Goal: Information Seeking & Learning: Get advice/opinions

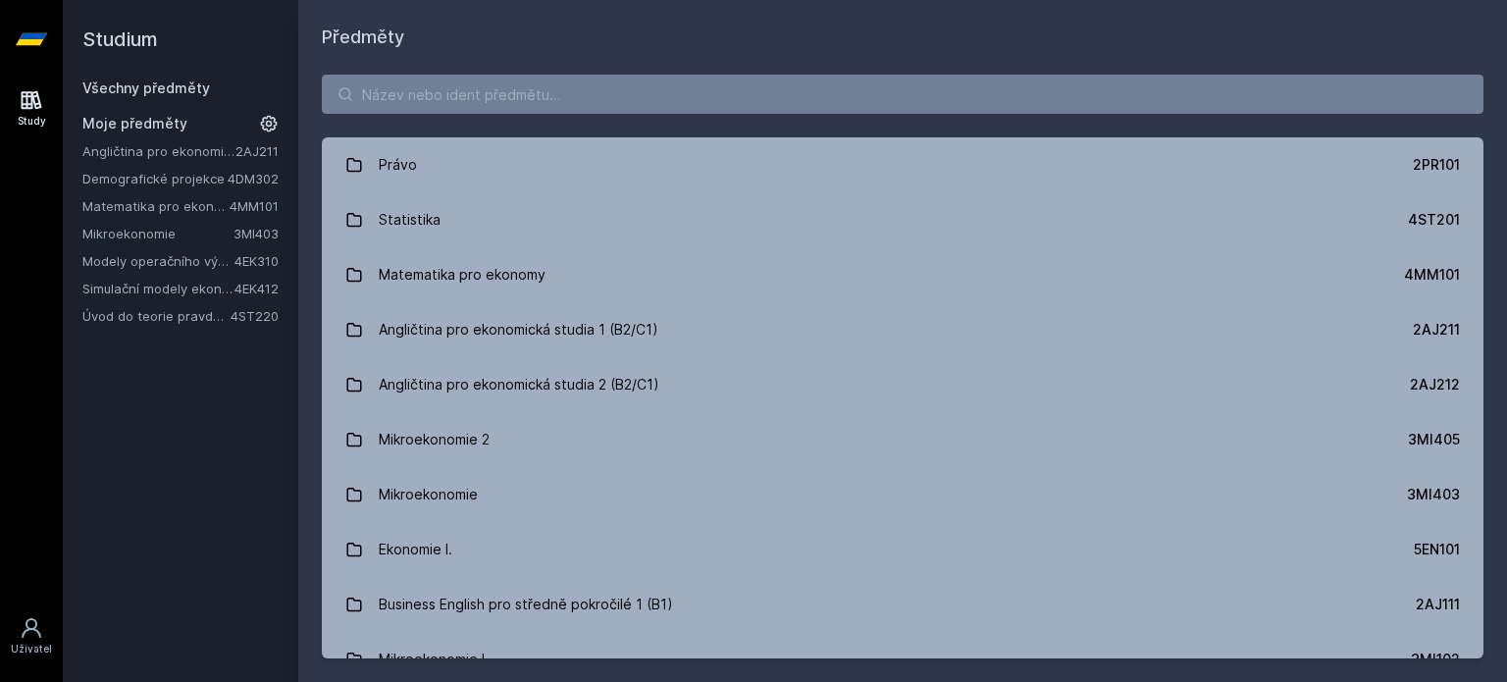
click at [145, 287] on link "Simulační modely ekonomických procesů" at bounding box center [158, 289] width 152 height 20
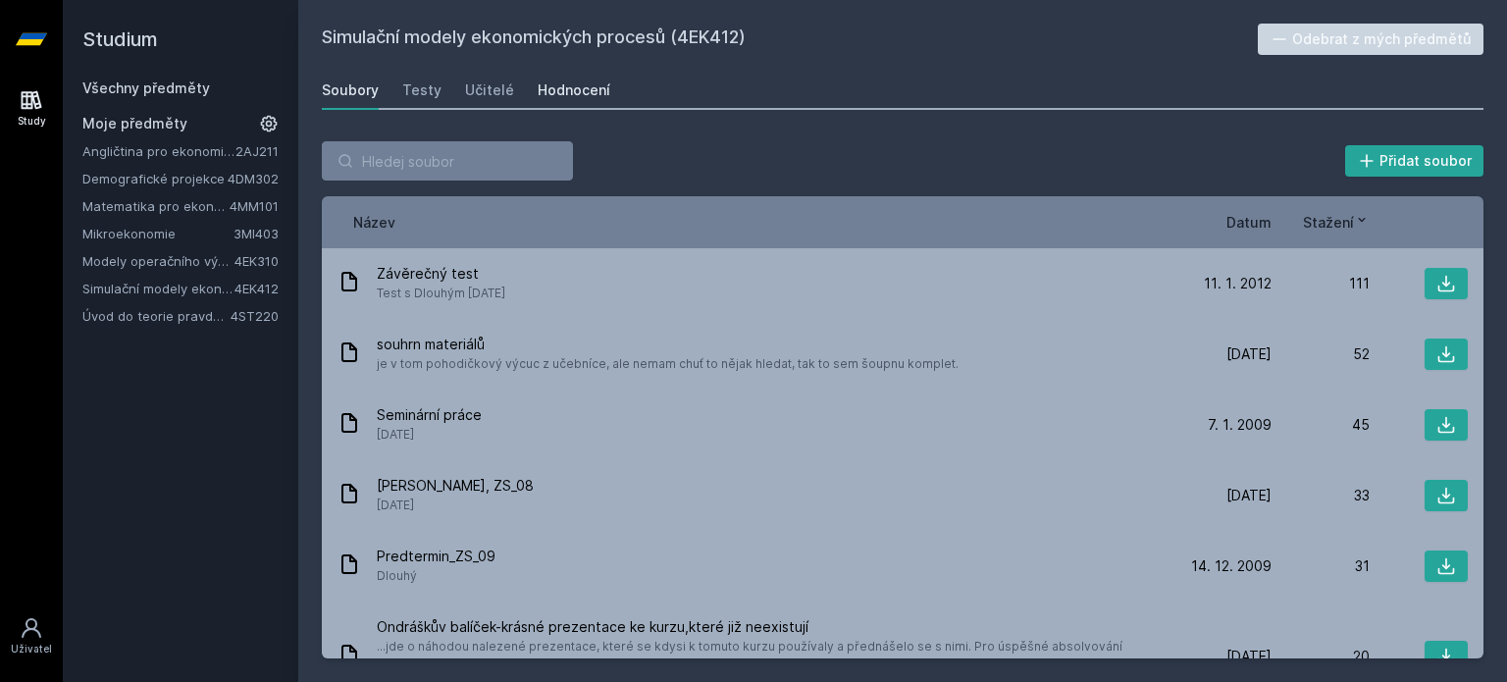
click at [538, 89] on div "Hodnocení" at bounding box center [574, 90] width 73 height 20
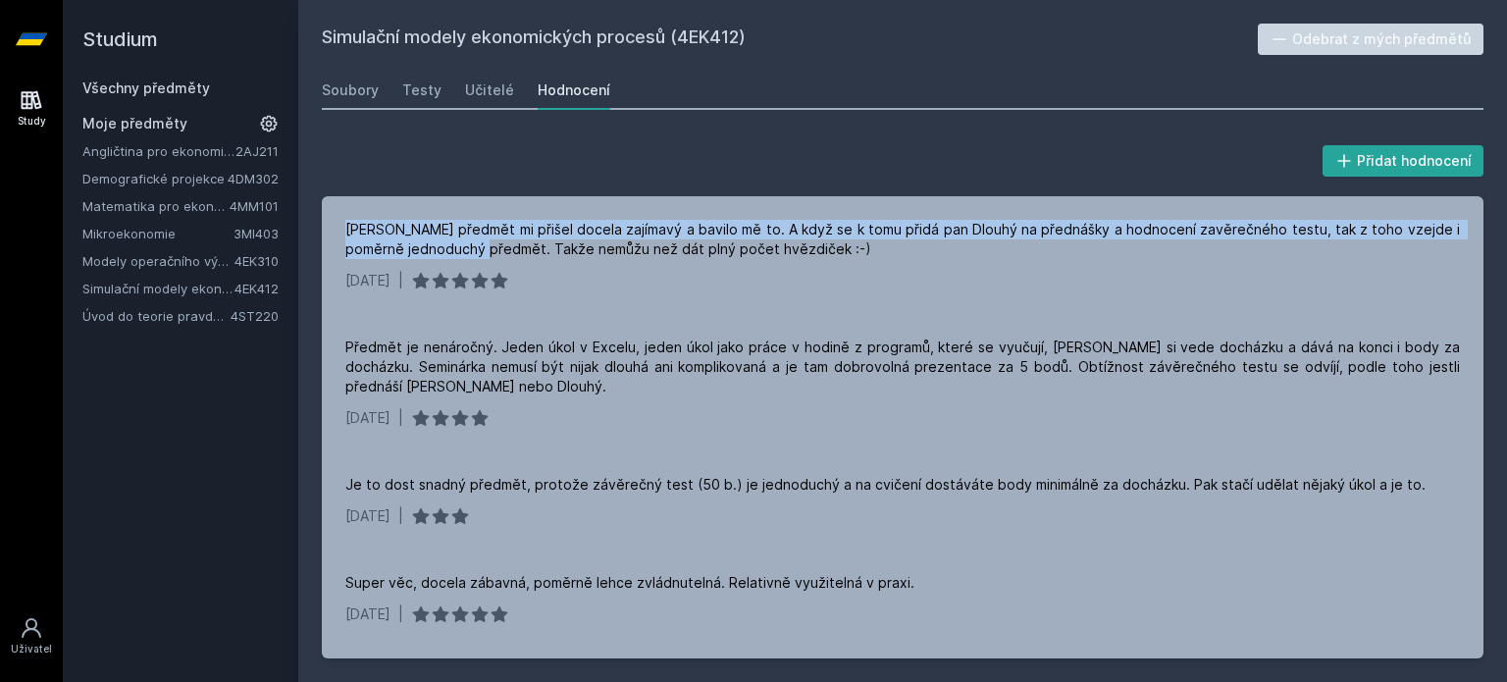
drag, startPoint x: 477, startPoint y: 253, endPoint x: 318, endPoint y: 232, distance: 160.5
type textarea "Tenhle předmět mi přišel docela zajímavý a bavilo mě to. A když se k tomu přidá…"
click at [318, 232] on div "Přidat hodnocení Tenhle předmět mi přišel docela zajímavý a bavilo mě to. A kdy…" at bounding box center [902, 400] width 1209 height 564
click at [305, 193] on div at bounding box center [305, 193] width 0 height 0
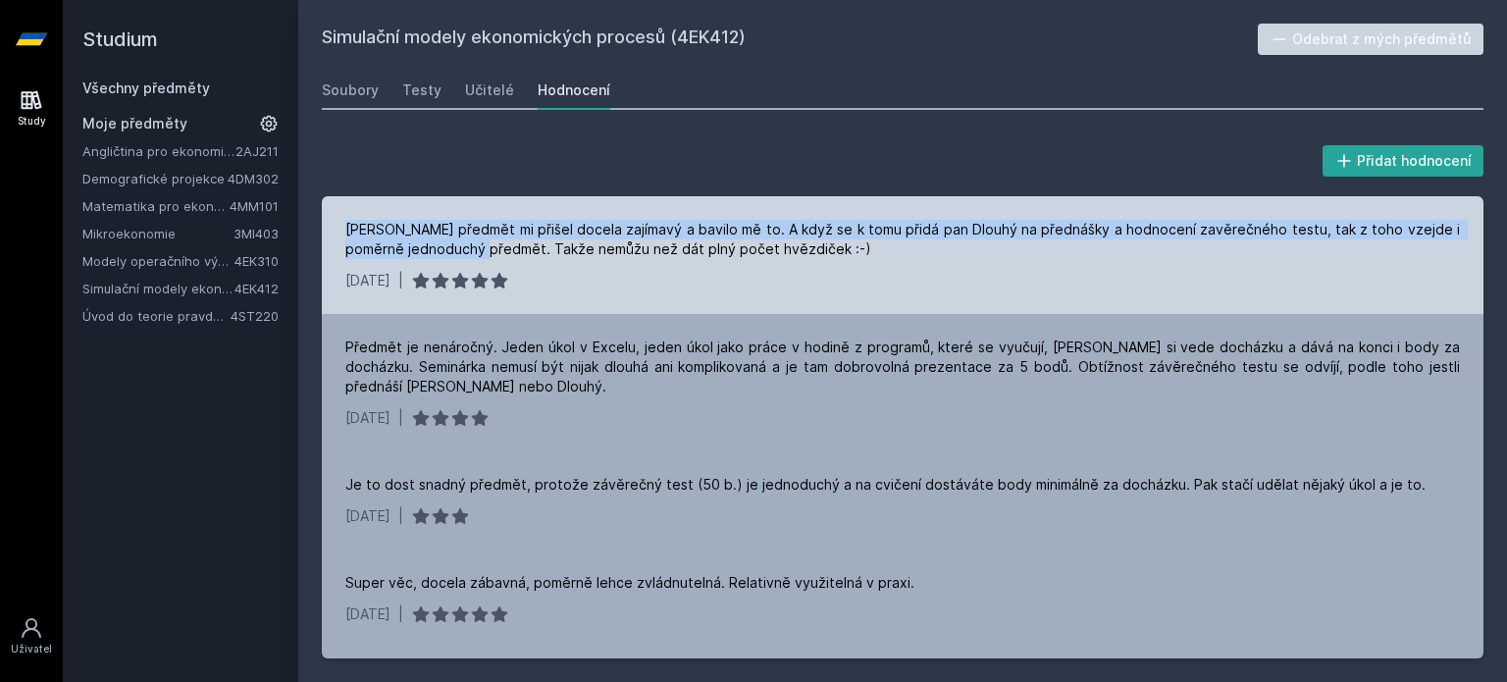
click at [449, 239] on div "Tenhle předmět mi přišel docela zajímavý a bavilo mě to. A když se k tomu přidá…" at bounding box center [902, 239] width 1115 height 39
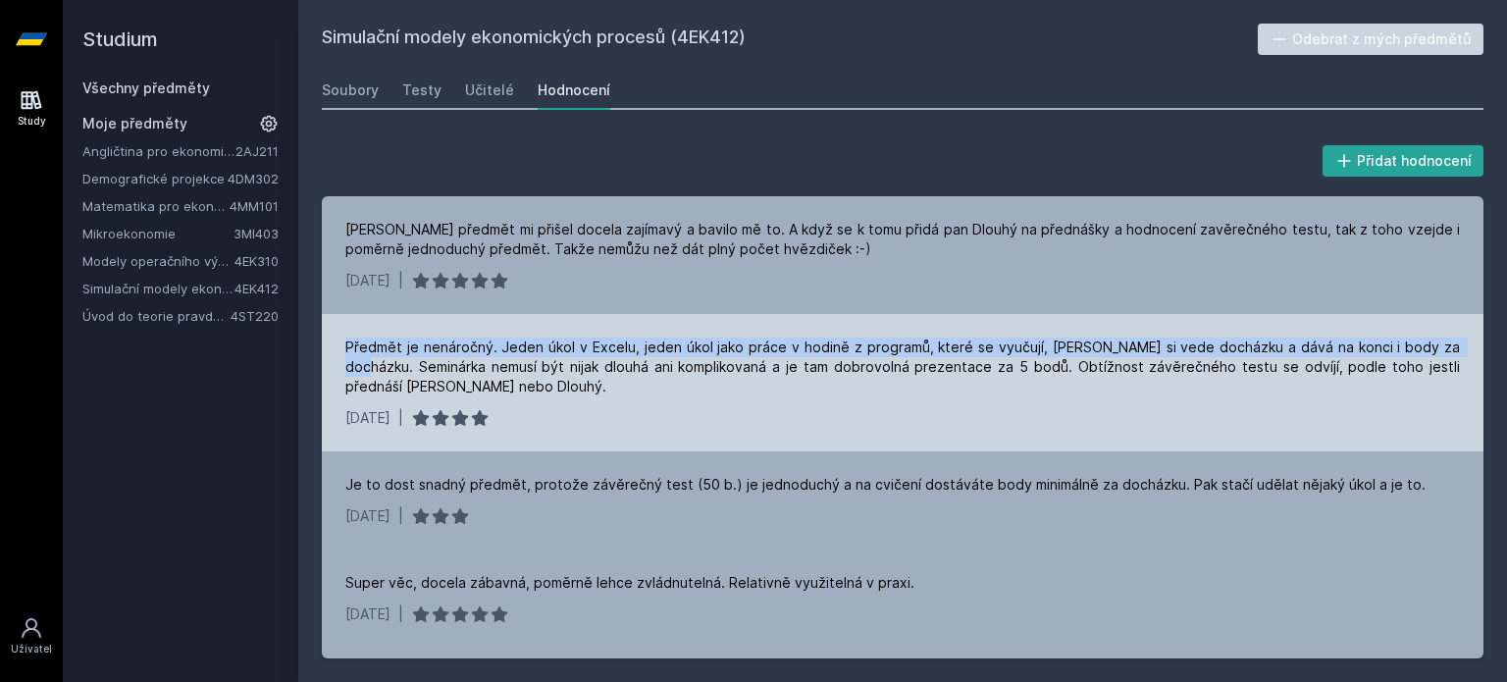
drag, startPoint x: 1440, startPoint y: 348, endPoint x: 336, endPoint y: 344, distance: 1104.1
click at [334, 344] on div "Předmět je nenáročný. Jeden úkol v Excelu, jeden úkol jako práce v hodině z pro…" at bounding box center [903, 382] width 1162 height 137
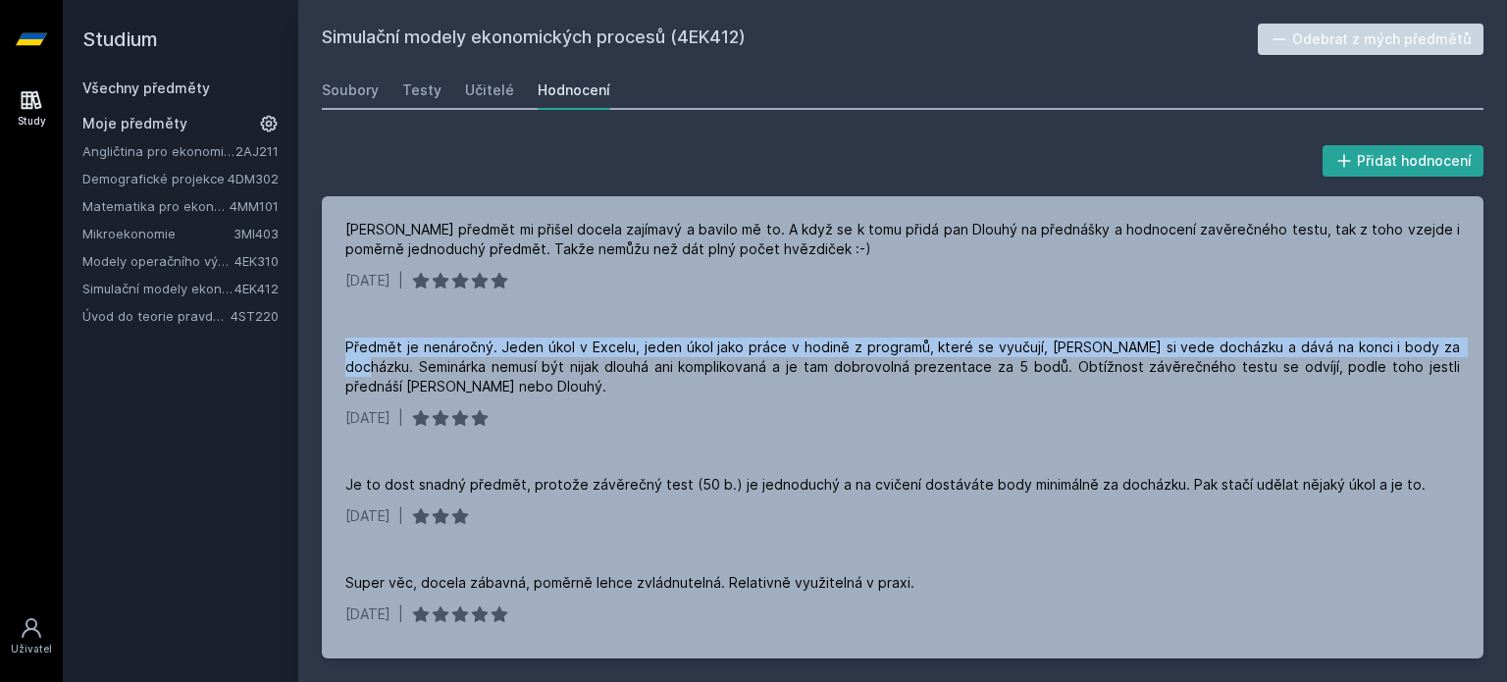
click at [321, 311] on div at bounding box center [321, 311] width 0 height 0
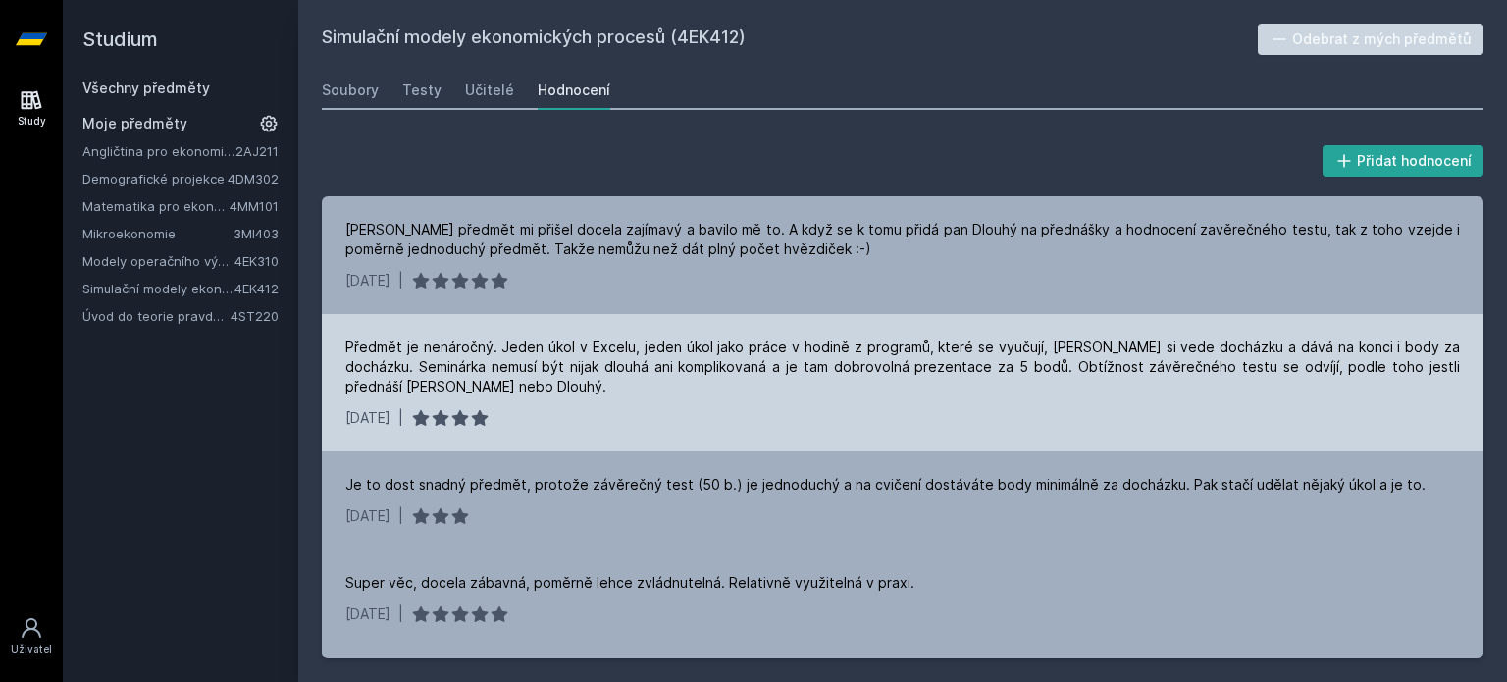
click at [365, 362] on div "Předmět je nenáročný. Jeden úkol v Excelu, jeden úkol jako práce v hodině z pro…" at bounding box center [902, 367] width 1115 height 59
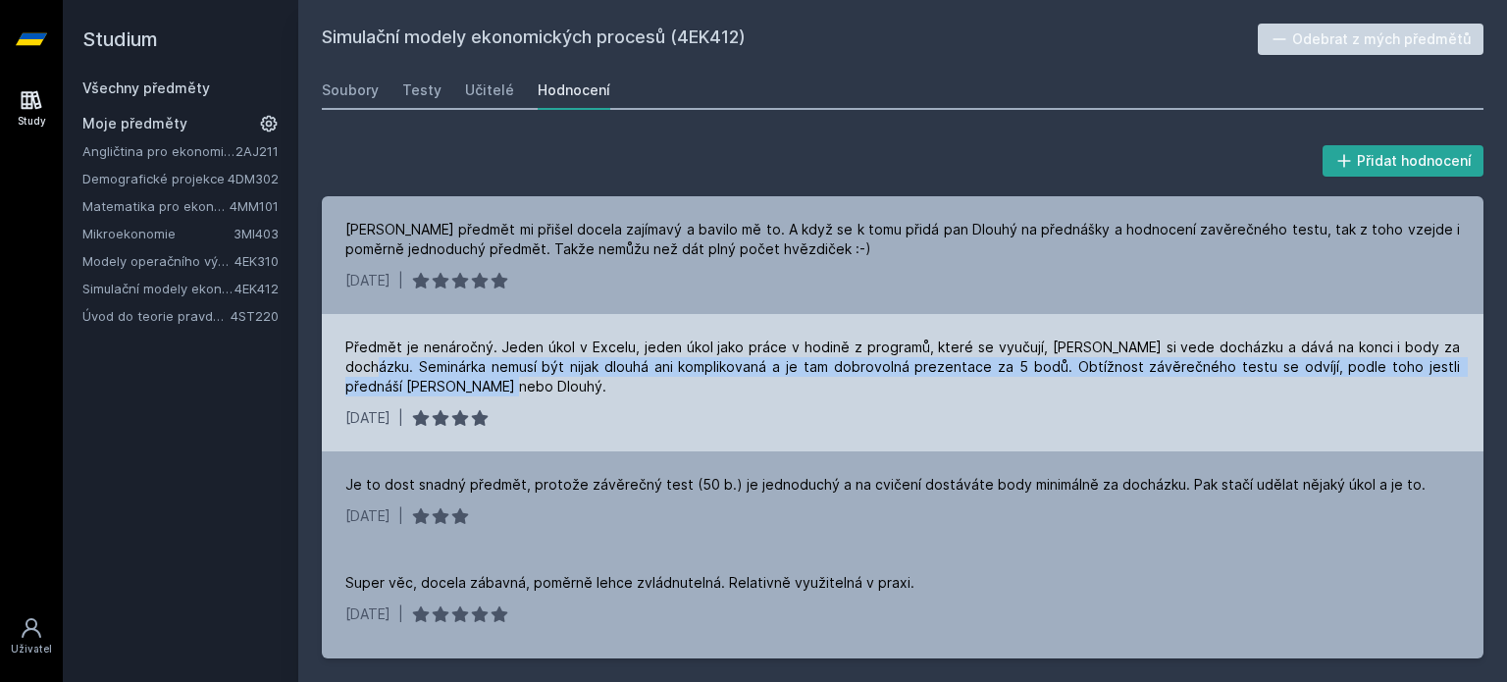
drag, startPoint x: 344, startPoint y: 367, endPoint x: 428, endPoint y: 391, distance: 87.6
click at [428, 391] on div "Předmět je nenáročný. Jeden úkol v Excelu, jeden úkol jako práce v hodině z pro…" at bounding box center [903, 382] width 1162 height 137
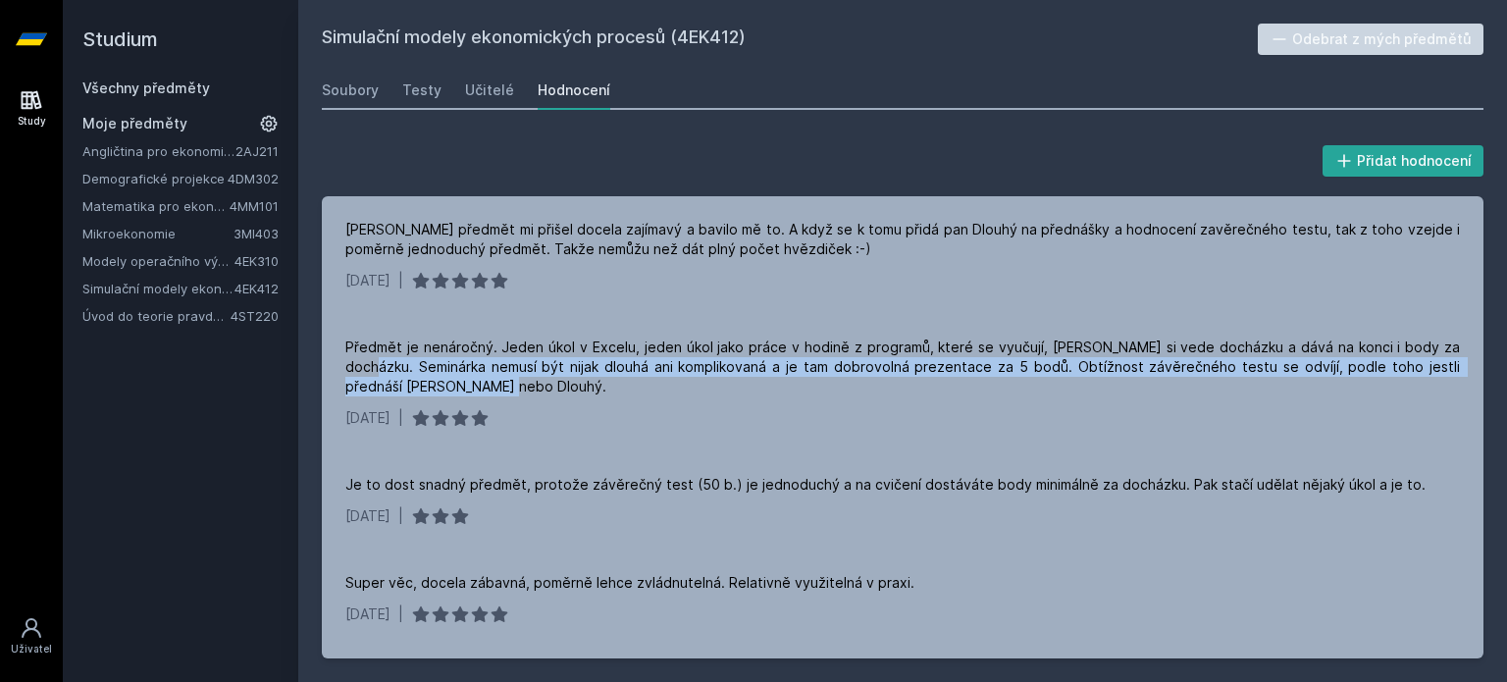
click at [415, 396] on div at bounding box center [415, 396] width 0 height 0
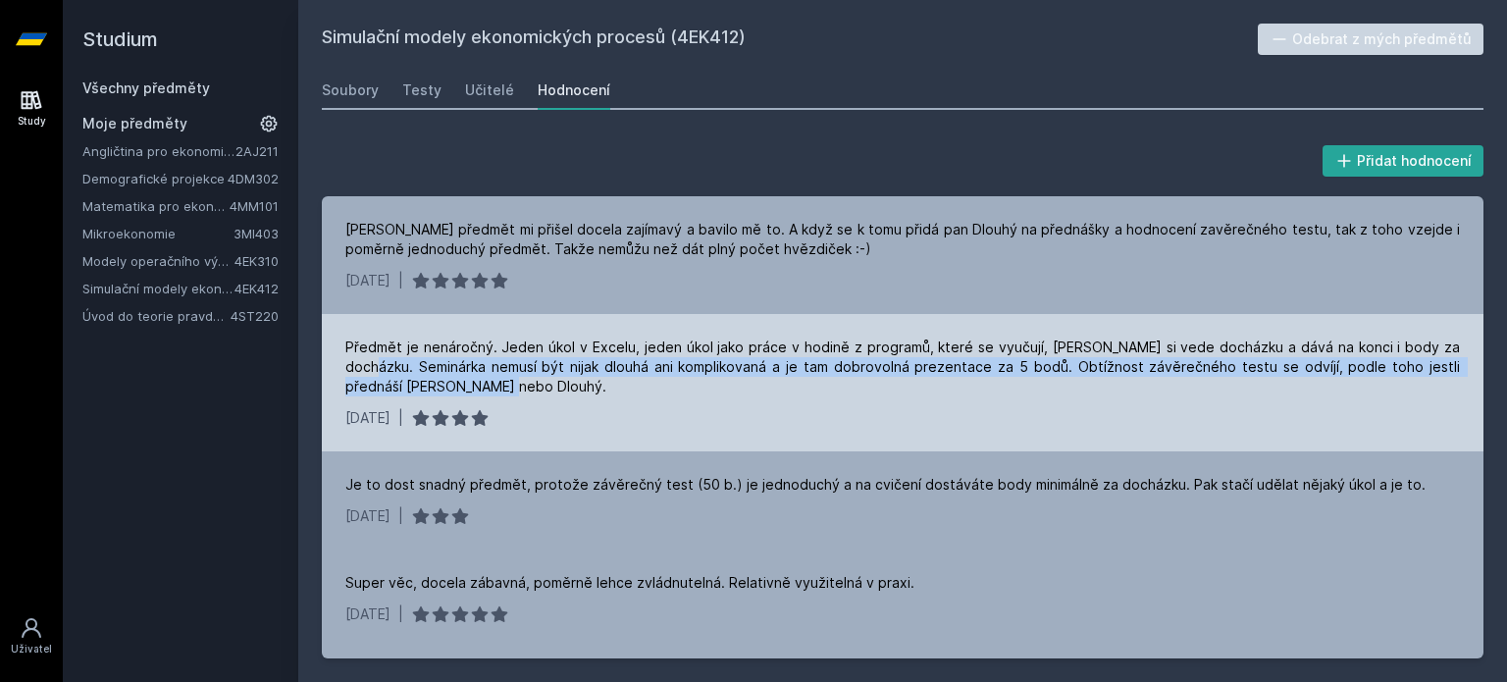
click at [423, 381] on div "Předmět je nenáročný. Jeden úkol v Excelu, jeden úkol jako práce v hodině z pro…" at bounding box center [902, 367] width 1115 height 59
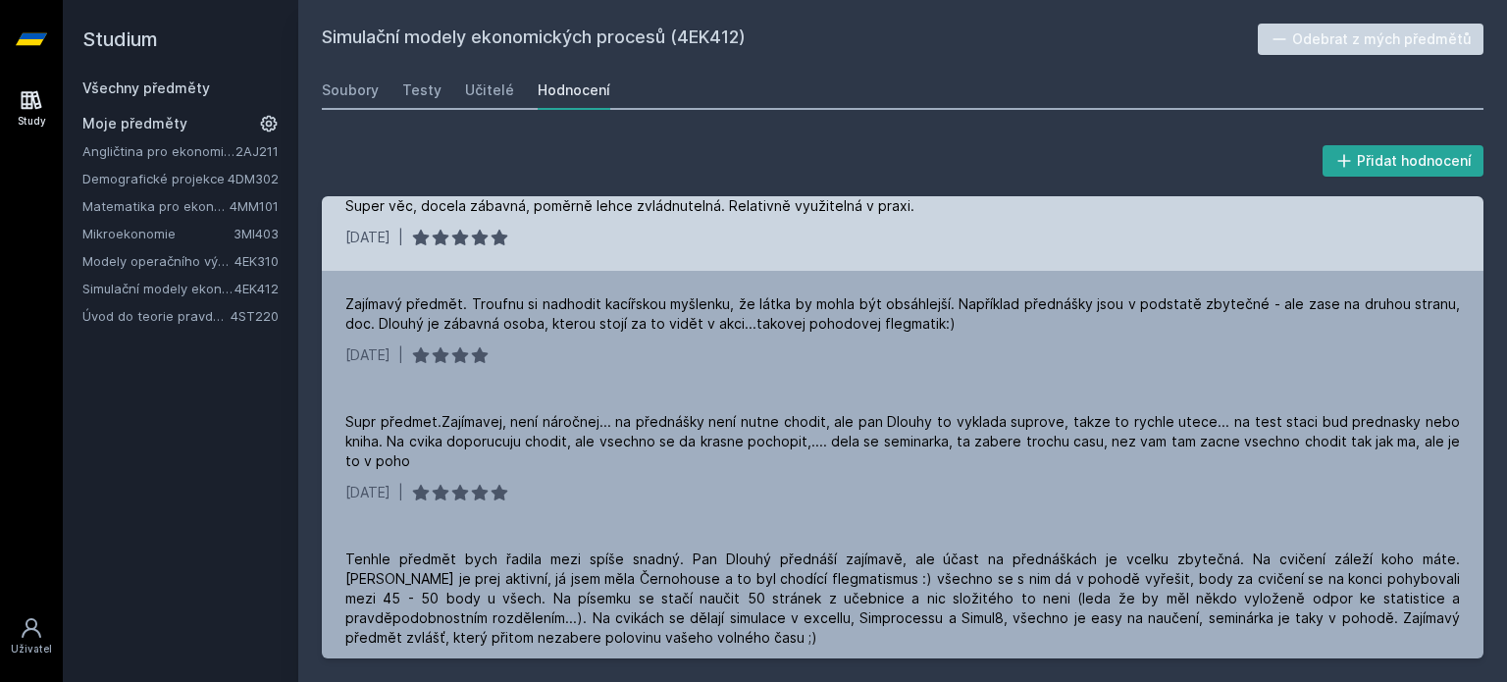
scroll to position [589, 0]
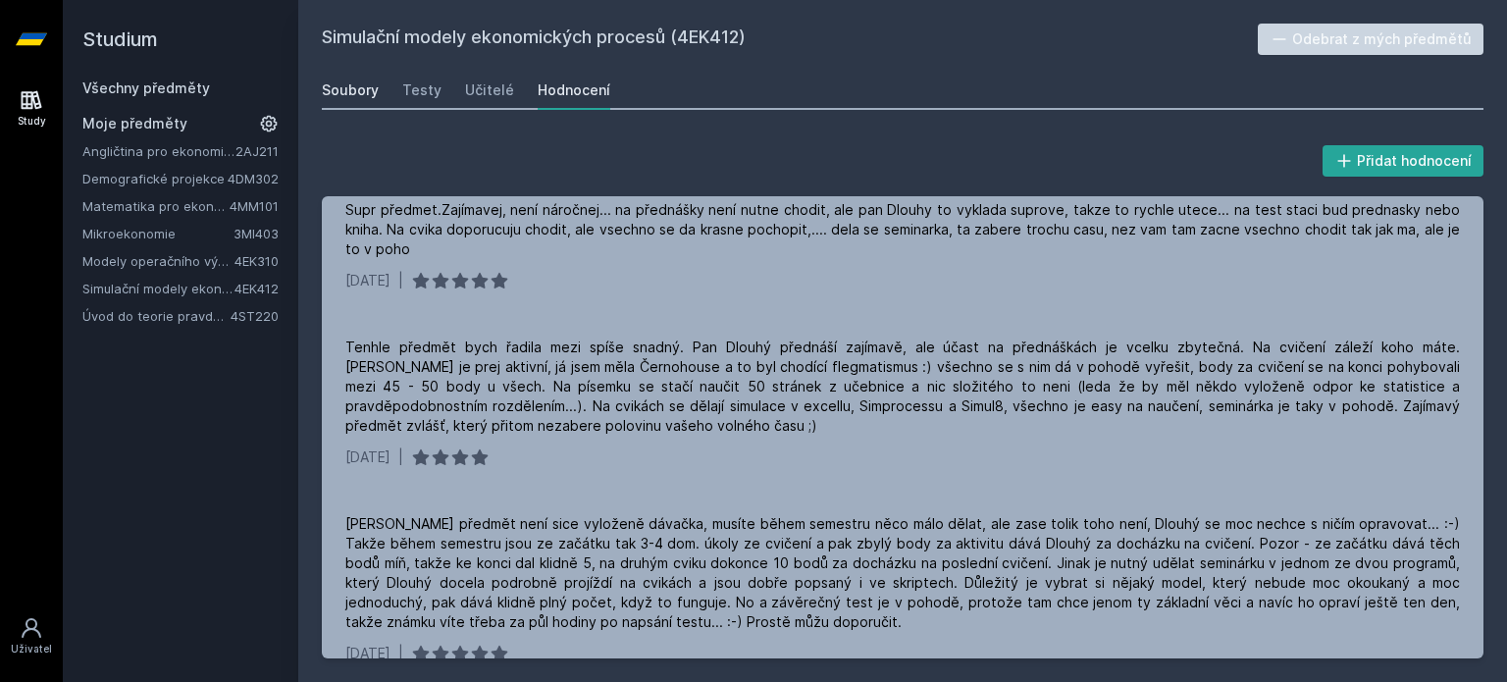
click at [334, 97] on div "Soubory" at bounding box center [350, 90] width 57 height 20
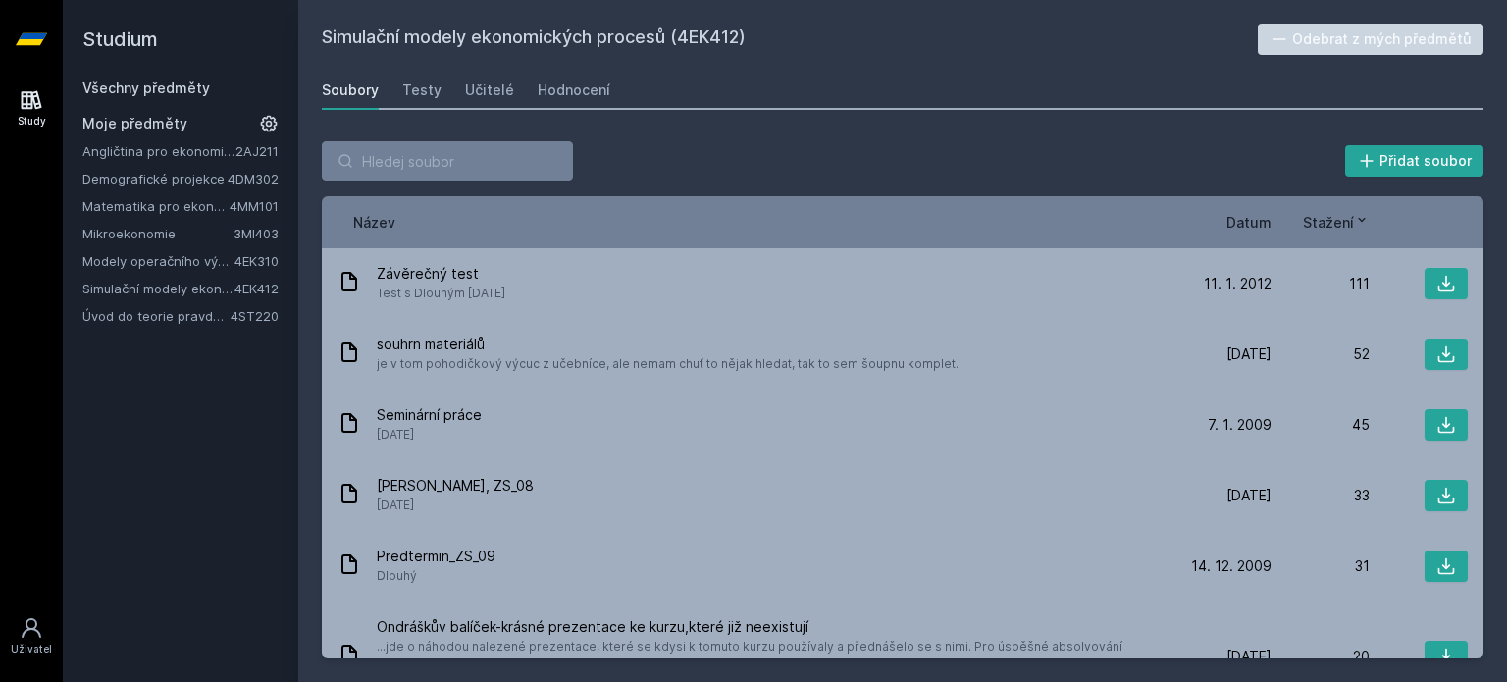
click at [1248, 215] on span "Datum" at bounding box center [1249, 222] width 45 height 21
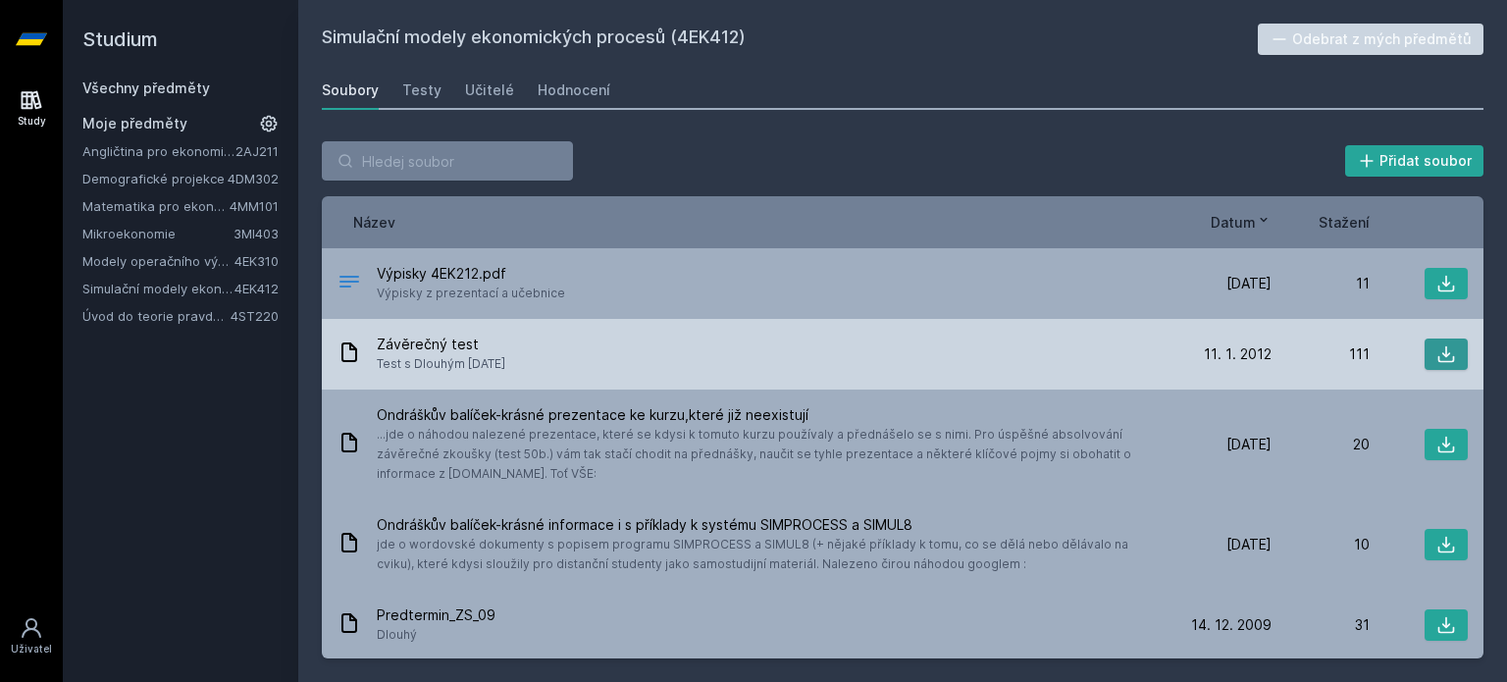
click at [1447, 348] on button at bounding box center [1446, 354] width 43 height 31
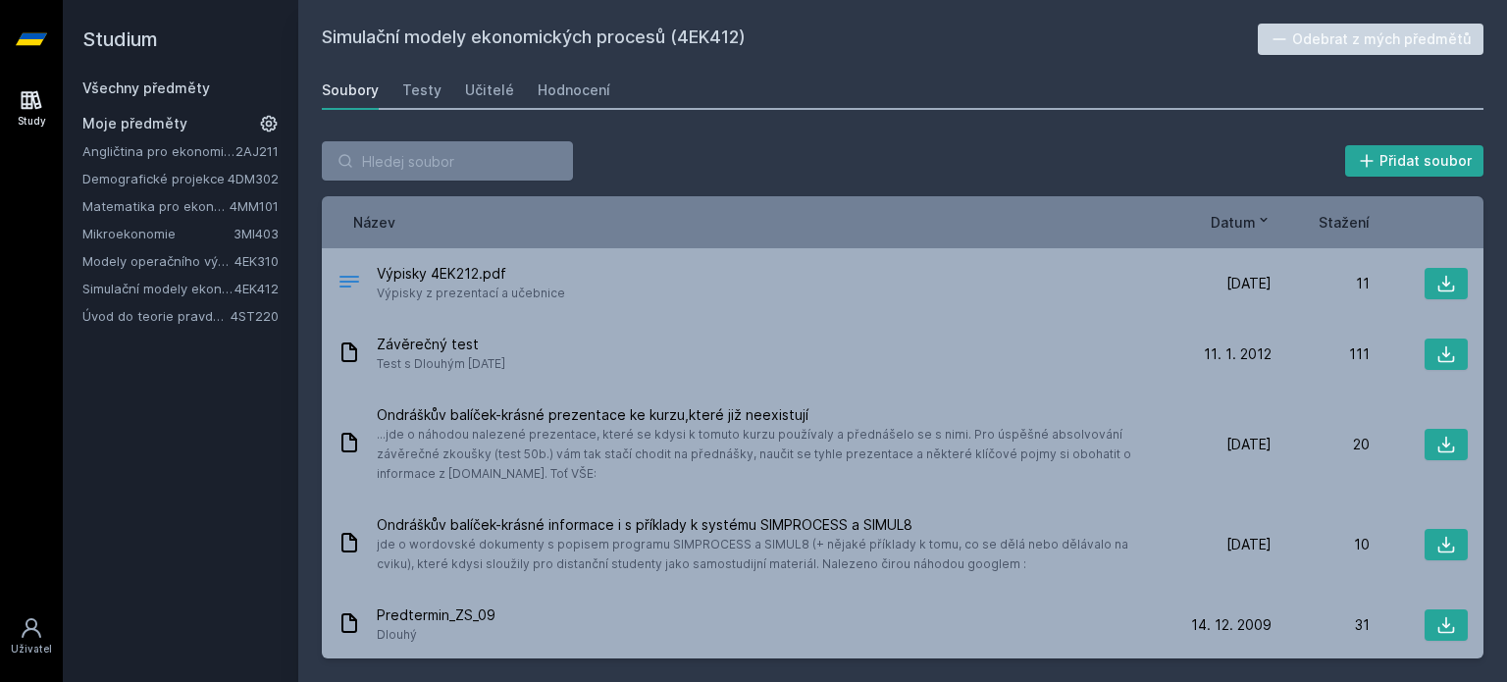
click at [235, 295] on link "4EK412" at bounding box center [257, 289] width 44 height 16
click at [227, 293] on link "Simulační modely ekonomických procesů" at bounding box center [158, 289] width 152 height 20
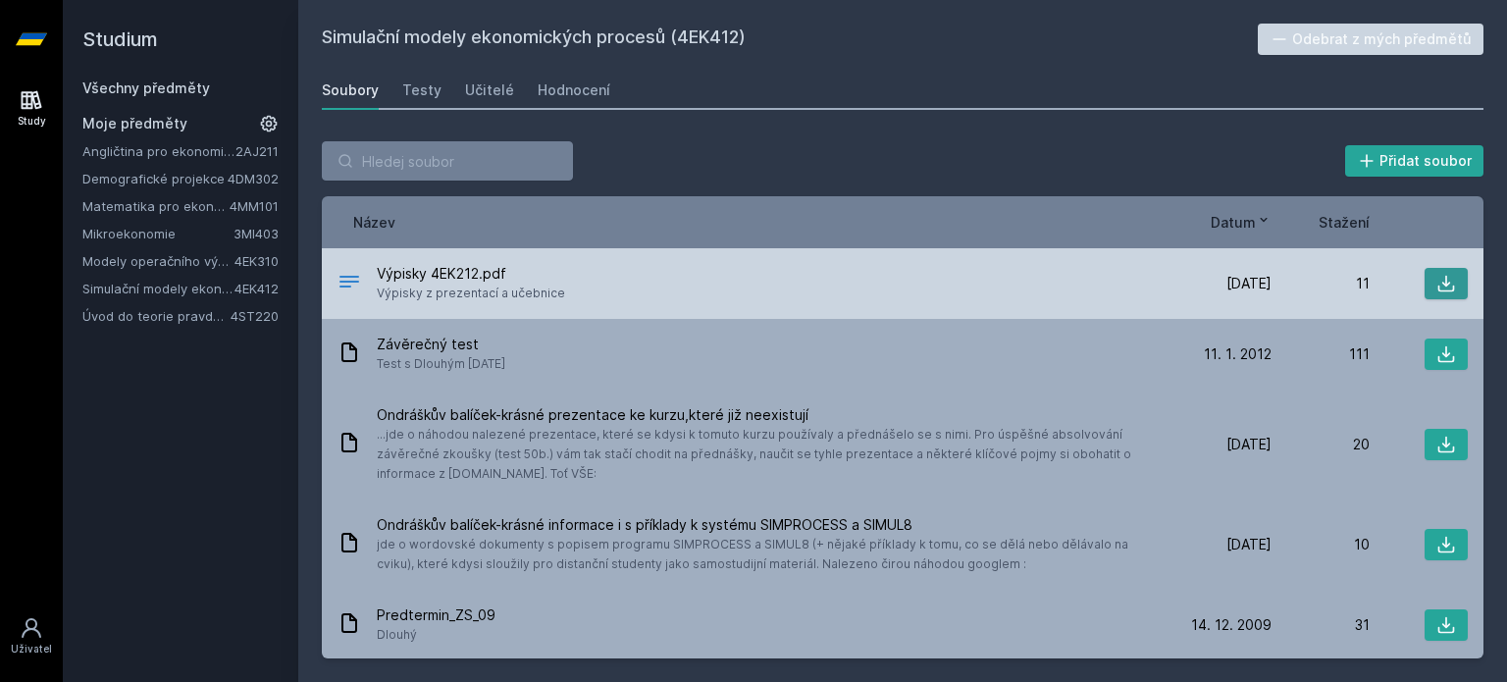
click at [1437, 285] on icon at bounding box center [1447, 284] width 20 height 20
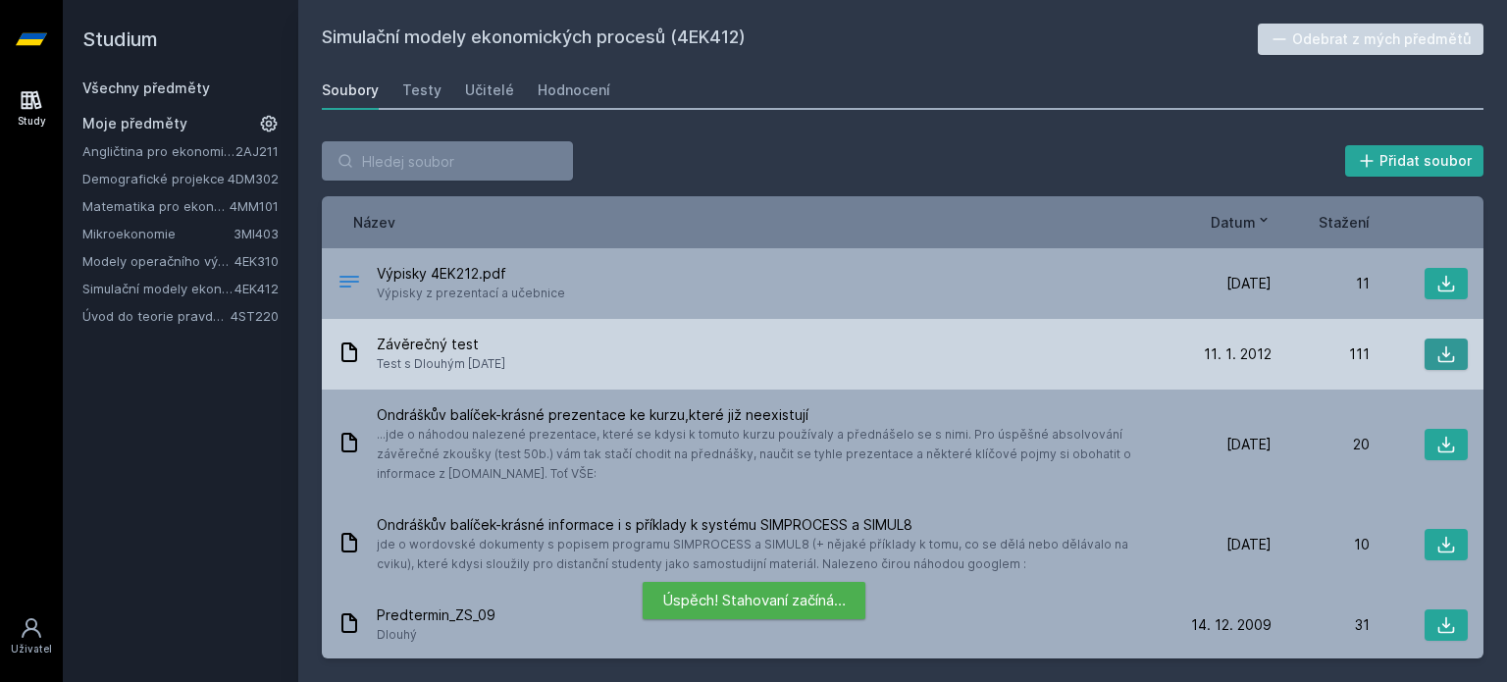
click at [1444, 344] on icon at bounding box center [1447, 354] width 20 height 20
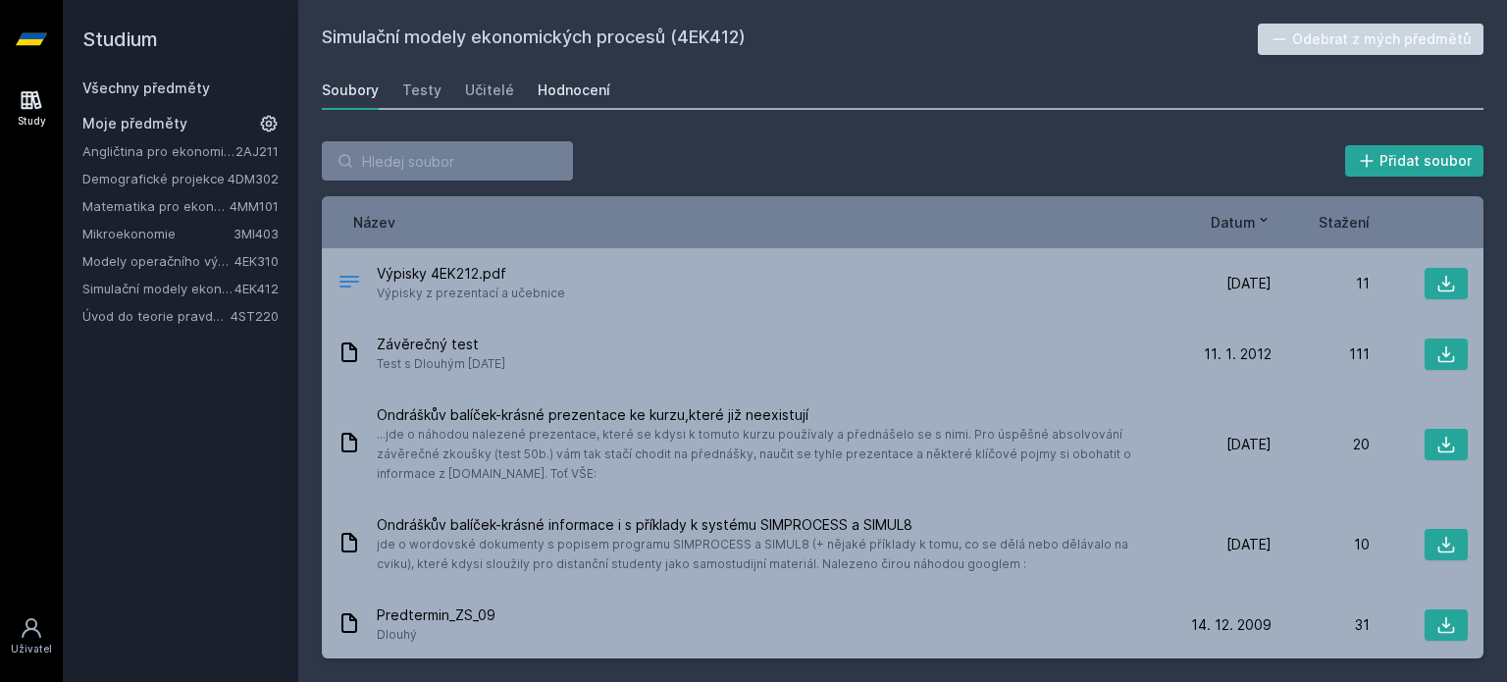
click at [573, 83] on div "Hodnocení" at bounding box center [574, 90] width 73 height 20
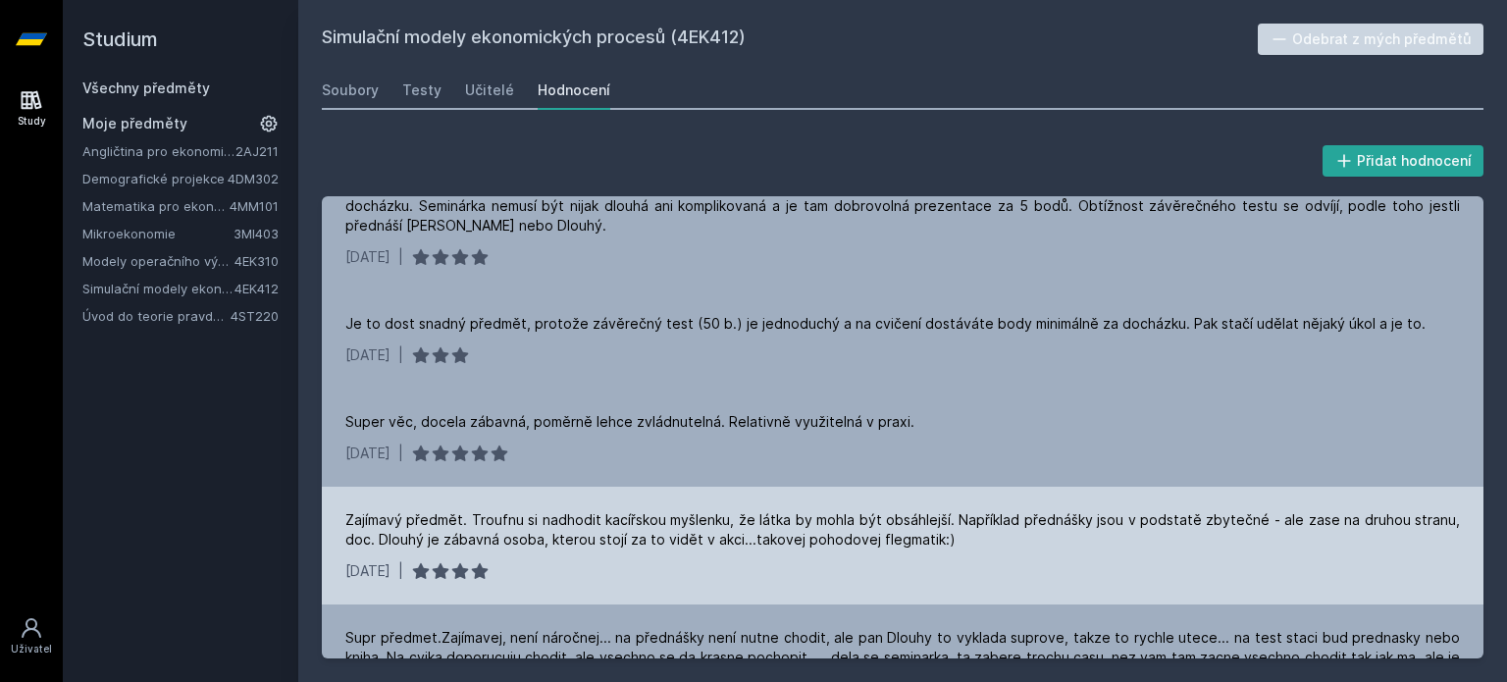
scroll to position [196, 0]
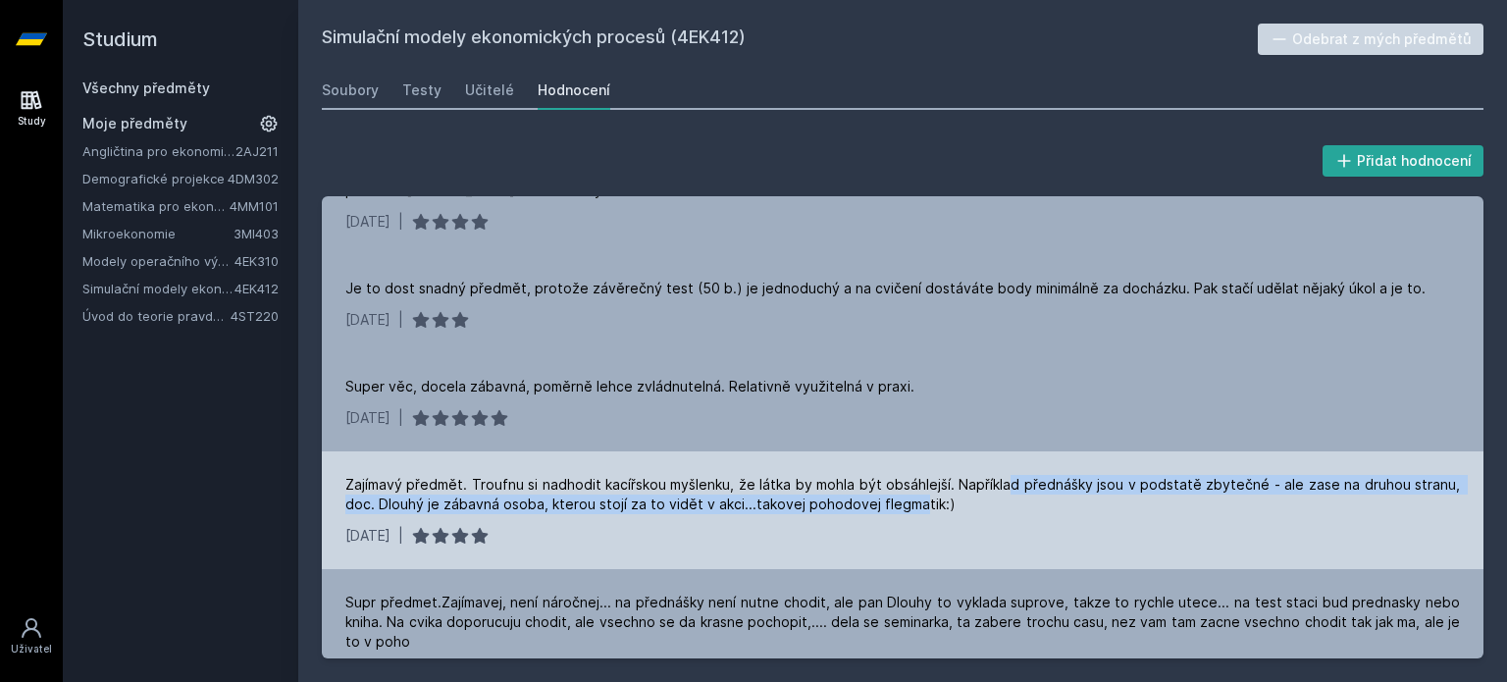
drag, startPoint x: 995, startPoint y: 509, endPoint x: 923, endPoint y: 513, distance: 72.7
click at [911, 513] on div "Zajímavý předmět. Troufnu si nadhodit kacířskou myšlenku, že látka by mohla být…" at bounding box center [902, 494] width 1115 height 39
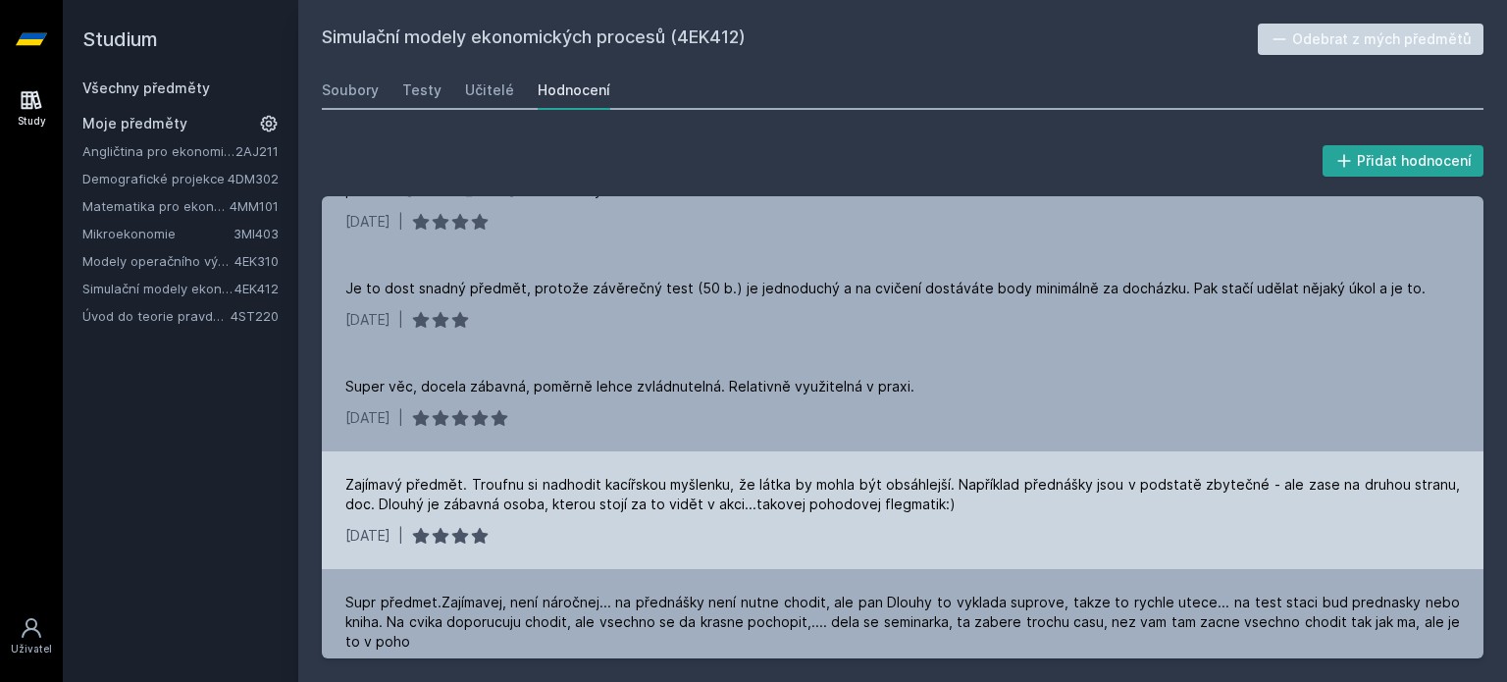
click at [925, 513] on div "Zajímavý předmět. Troufnu si nadhodit kacířskou myšlenku, že látka by mohla být…" at bounding box center [902, 494] width 1115 height 39
drag, startPoint x: 947, startPoint y: 483, endPoint x: 886, endPoint y: 484, distance: 60.9
click at [886, 484] on div "Zajímavý předmět. Troufnu si nadhodit kacířskou myšlenku, že látka by mohla být…" at bounding box center [902, 494] width 1115 height 39
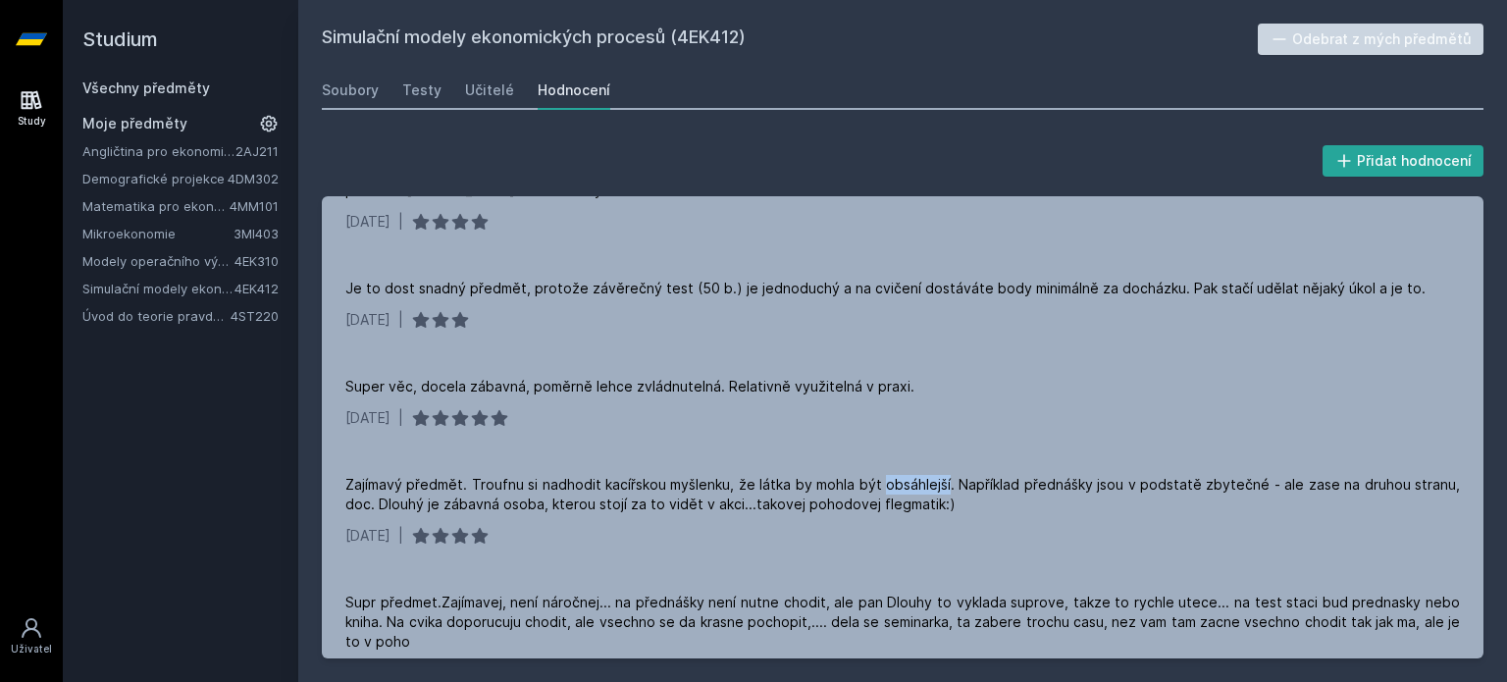
click at [873, 449] on div at bounding box center [873, 449] width 0 height 0
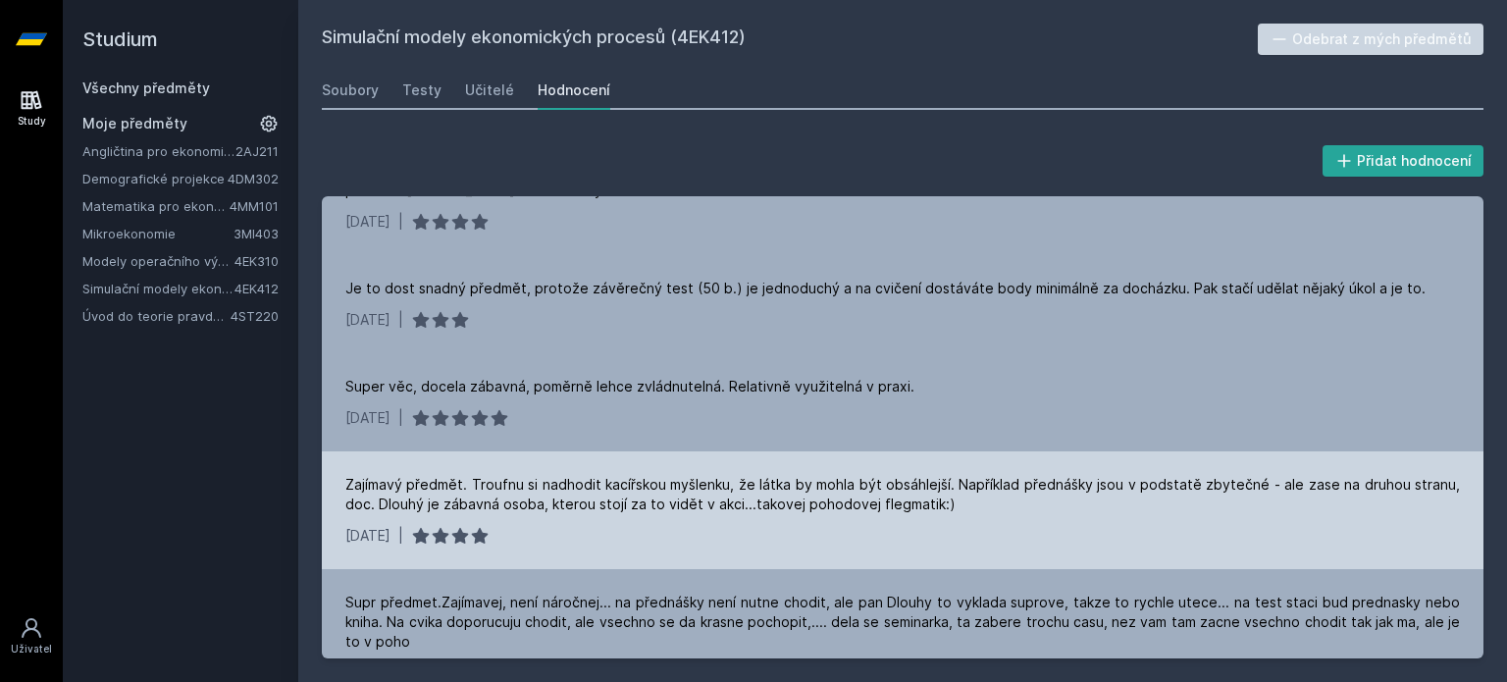
click at [879, 502] on div "Zajímavý předmět. Troufnu si nadhodit kacířskou myšlenku, že látka by mohla být…" at bounding box center [902, 494] width 1115 height 39
click at [636, 489] on div "Zajímavý předmět. Troufnu si nadhodit kacířskou myšlenku, že látka by mohla být…" at bounding box center [902, 494] width 1115 height 39
click at [623, 494] on div at bounding box center [623, 494] width 0 height 0
click at [747, 486] on div "Zajímavý předmět. Troufnu si nadhodit kacířskou myšlenku, že látka by mohla být…" at bounding box center [902, 494] width 1115 height 39
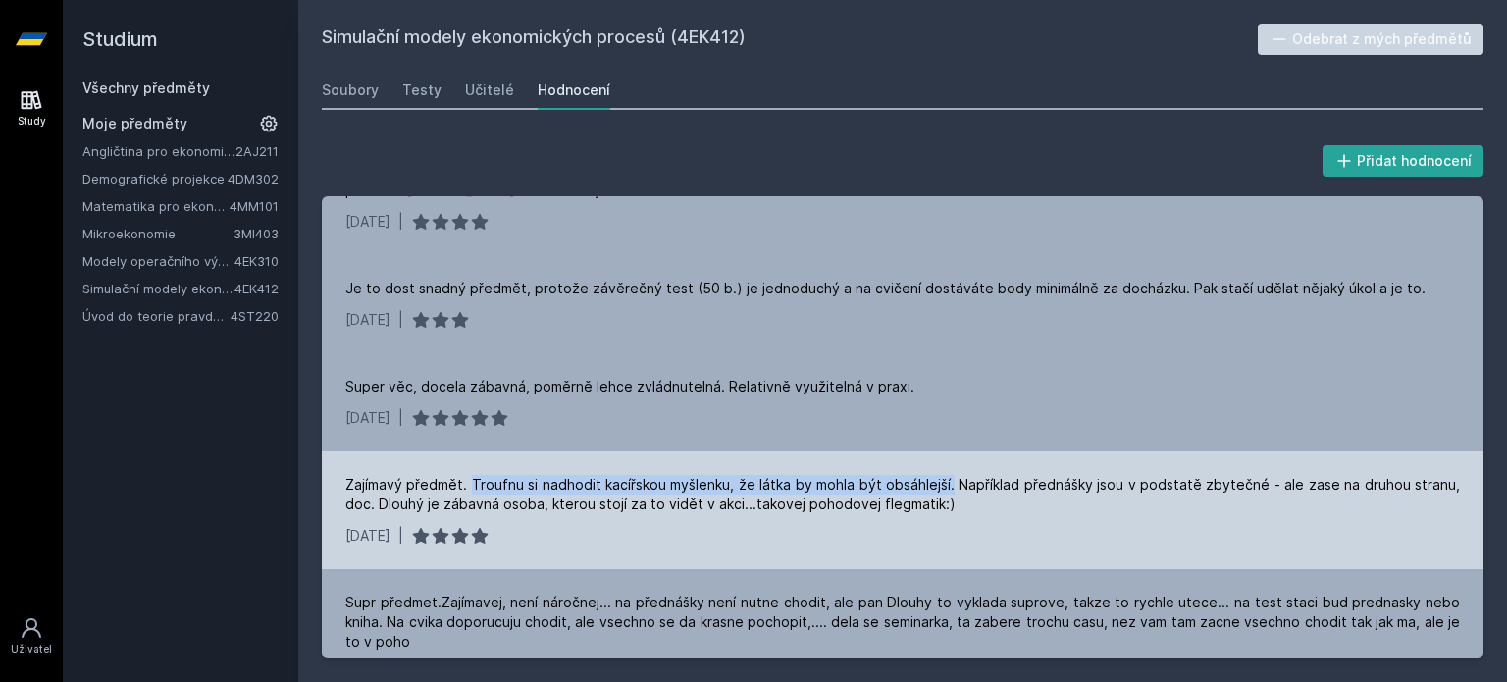
drag, startPoint x: 472, startPoint y: 486, endPoint x: 954, endPoint y: 469, distance: 482.2
click at [954, 469] on div "Zajímavý předmět. Troufnu si nadhodit kacířskou myšlenku, že látka by mohla být…" at bounding box center [903, 510] width 1162 height 118
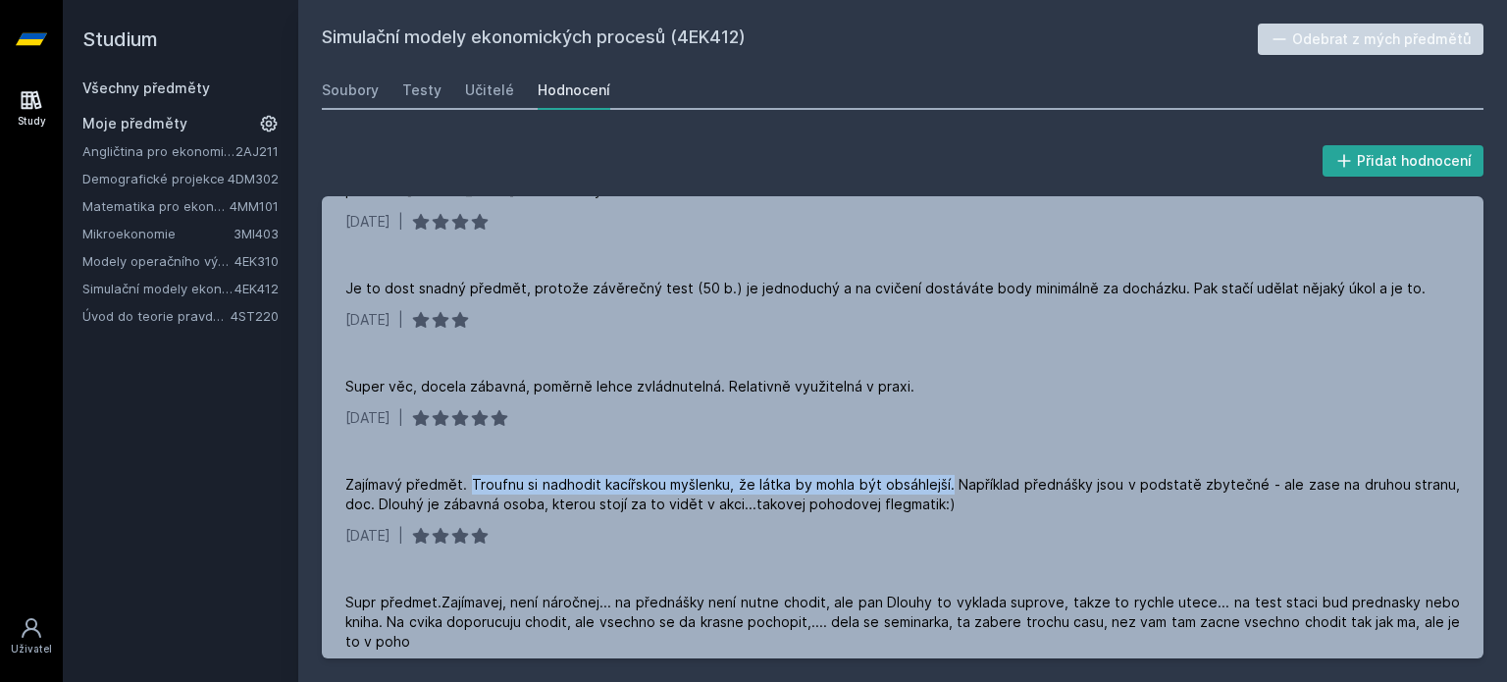
click at [941, 449] on div at bounding box center [941, 449] width 0 height 0
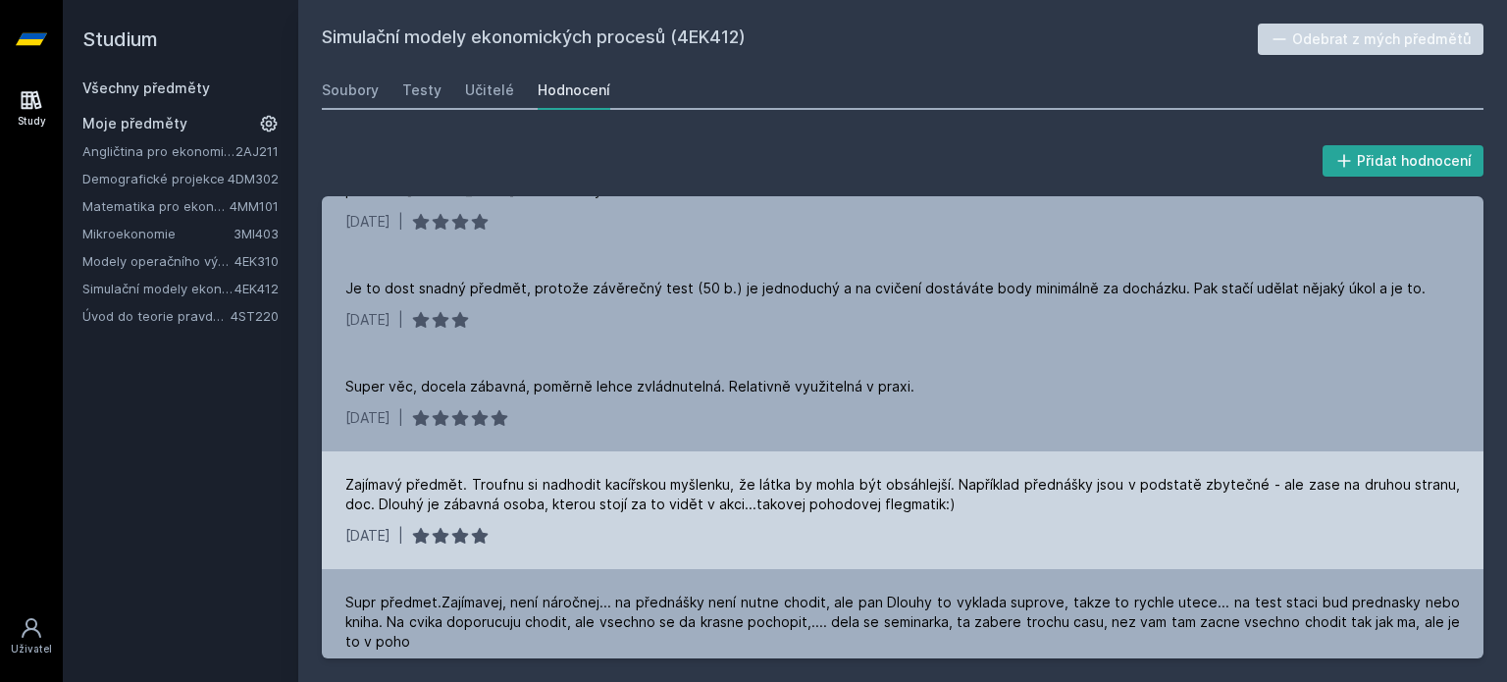
click at [968, 505] on div "Zajímavý předmět. Troufnu si nadhodit kacířskou myšlenku, že látka by mohla být…" at bounding box center [902, 494] width 1115 height 39
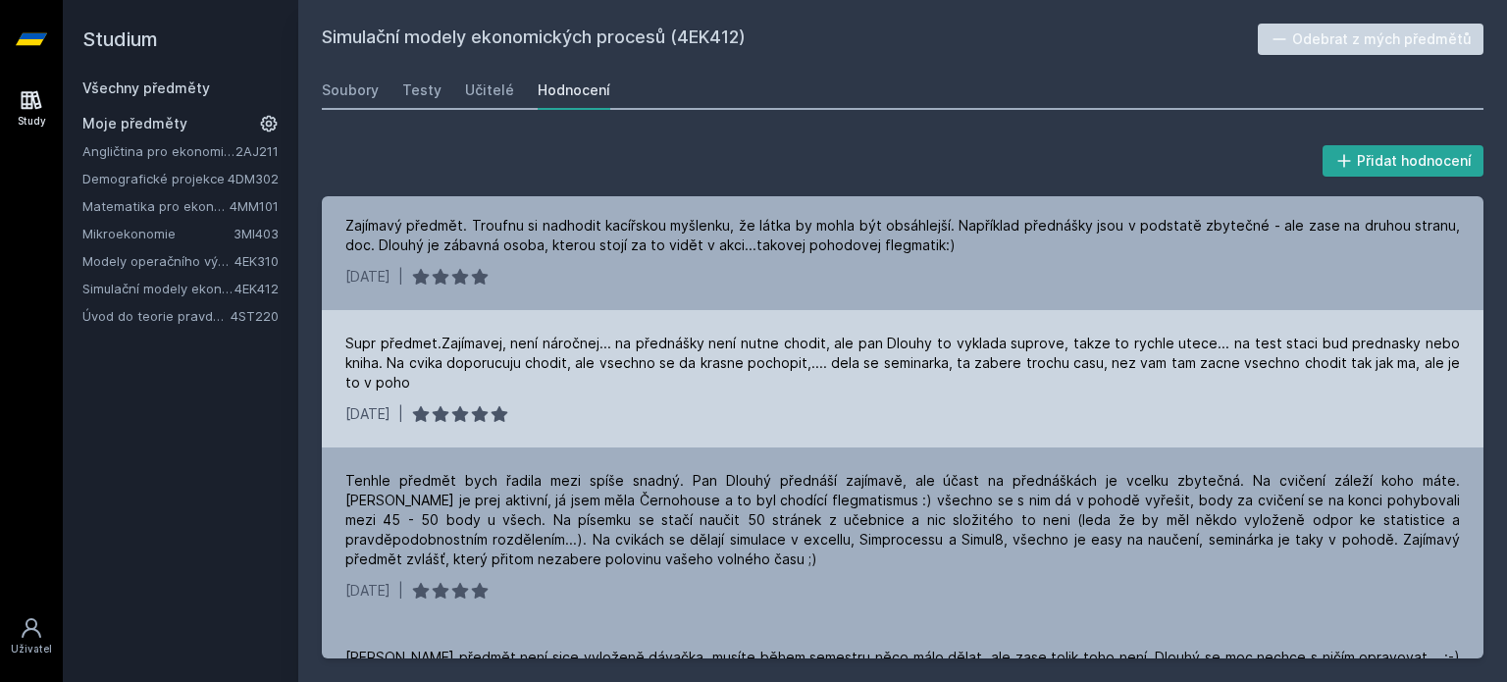
scroll to position [491, 0]
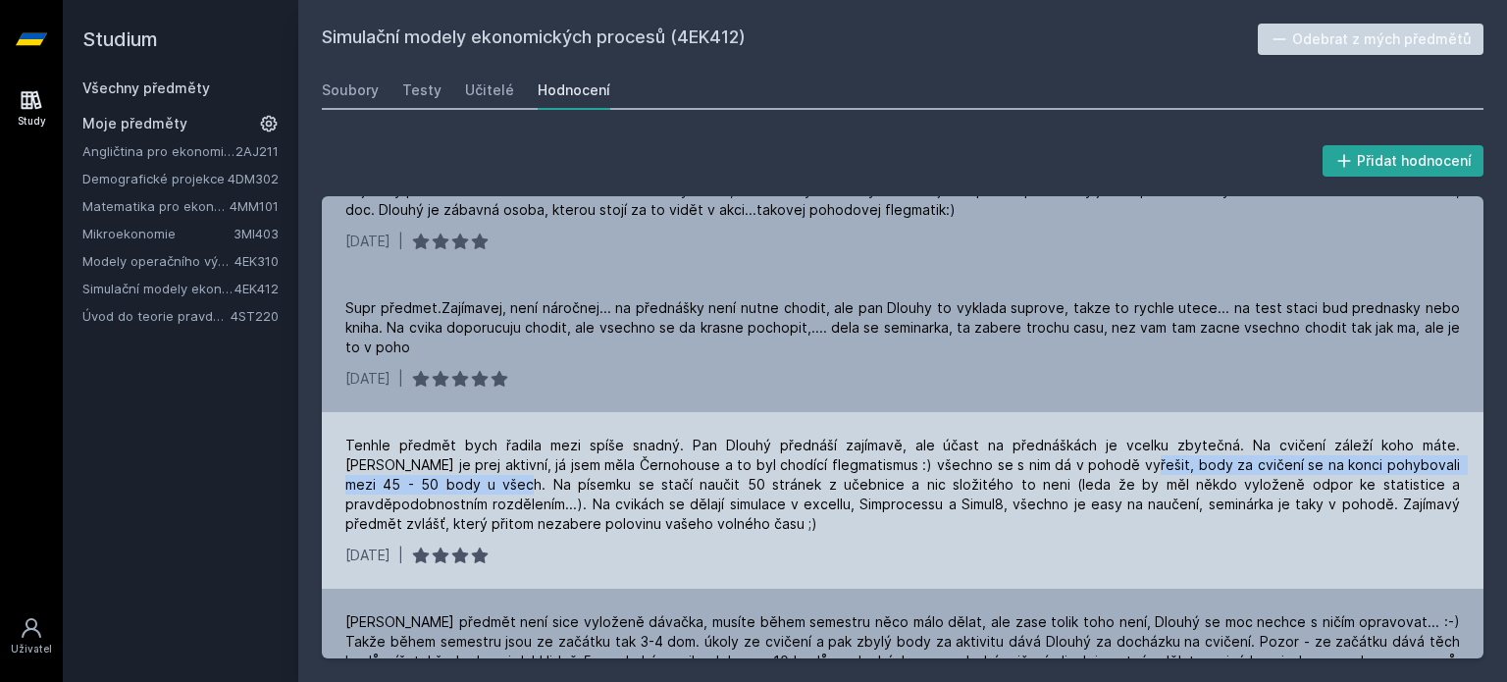
drag, startPoint x: 1038, startPoint y: 464, endPoint x: 394, endPoint y: 492, distance: 645.4
click at [394, 492] on div "Tenhle předmět bych řadila mezi spíše snadný. Pan Dlouhý přednáší zajímavě, ale…" at bounding box center [902, 485] width 1115 height 98
click at [462, 498] on div "Tenhle předmět bych řadila mezi spíše snadný. Pan Dlouhý přednáší zajímavě, ale…" at bounding box center [902, 485] width 1115 height 98
drag, startPoint x: 577, startPoint y: 484, endPoint x: 879, endPoint y: 486, distance: 302.3
click at [863, 484] on div "Tenhle předmět bych řadila mezi spíše snadný. Pan Dlouhý přednáší zajímavě, ale…" at bounding box center [902, 485] width 1115 height 98
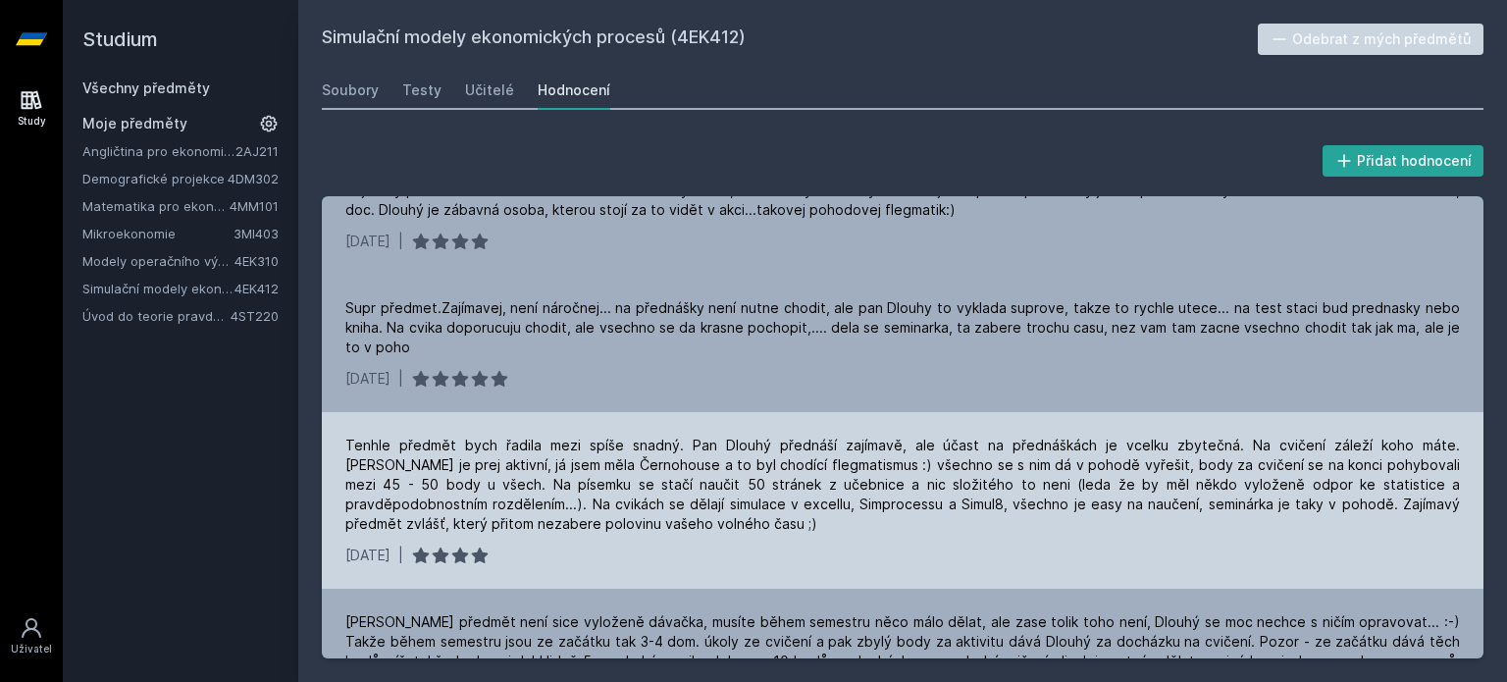
click at [936, 489] on div "Tenhle předmět bych řadila mezi spíše snadný. Pan Dlouhý přednáší zajímavě, ale…" at bounding box center [902, 485] width 1115 height 98
drag, startPoint x: 396, startPoint y: 482, endPoint x: 1004, endPoint y: 482, distance: 607.5
click at [1004, 482] on div "Tenhle předmět bych řadila mezi spíše snadný. Pan Dlouhý přednáší zajímavě, ale…" at bounding box center [902, 485] width 1115 height 98
click at [801, 517] on div "Tenhle předmět bych řadila mezi spíše snadný. Pan Dlouhý přednáší zajímavě, ale…" at bounding box center [902, 485] width 1115 height 98
click at [398, 477] on div "Tenhle předmět bych řadila mezi spíše snadný. Pan Dlouhý přednáší zajímavě, ale…" at bounding box center [902, 485] width 1115 height 98
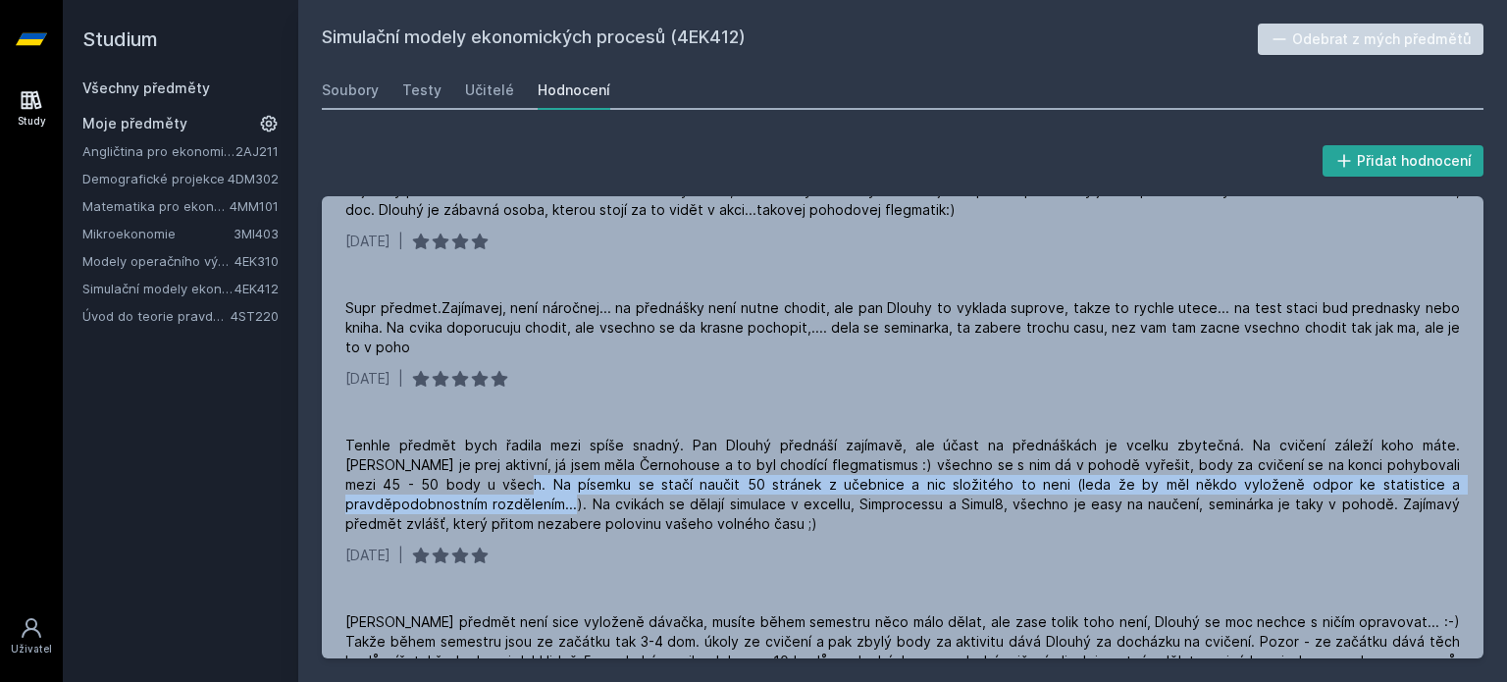
drag, startPoint x: 393, startPoint y: 484, endPoint x: 1506, endPoint y: 483, distance: 1113.9
click at [1506, 483] on div "Přidat hodnocení Tenhle předmět mi přišel docela zajímavý a bavilo mě to. A kdy…" at bounding box center [902, 400] width 1209 height 564
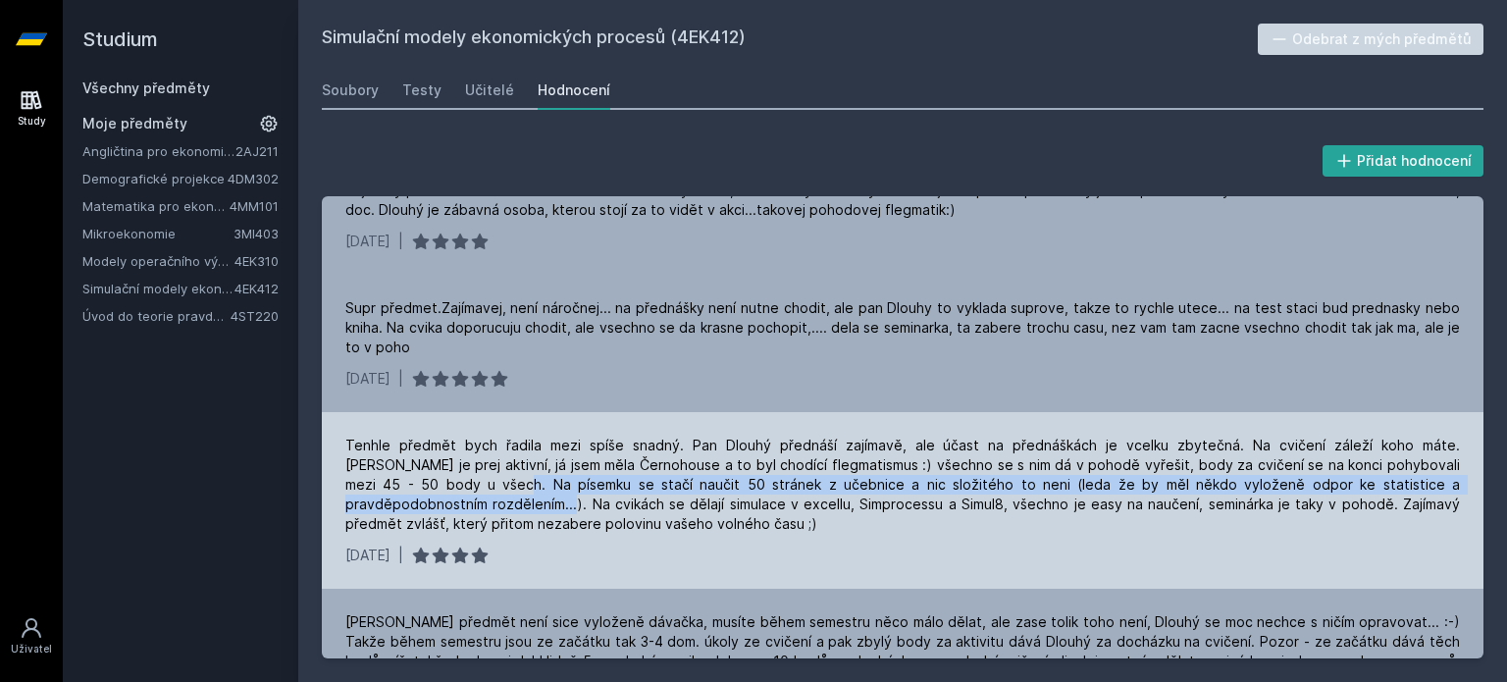
click at [1430, 483] on div "Tenhle předmět bych řadila mezi spíše snadný. Pan Dlouhý přednáší zajímavě, ale…" at bounding box center [902, 485] width 1115 height 98
drag, startPoint x: 1450, startPoint y: 484, endPoint x: 393, endPoint y: 485, distance: 1057.0
click at [393, 490] on div "Tenhle předmět bych řadila mezi spíše snadný. Pan Dlouhý přednáší zajímavě, ale…" at bounding box center [902, 485] width 1115 height 98
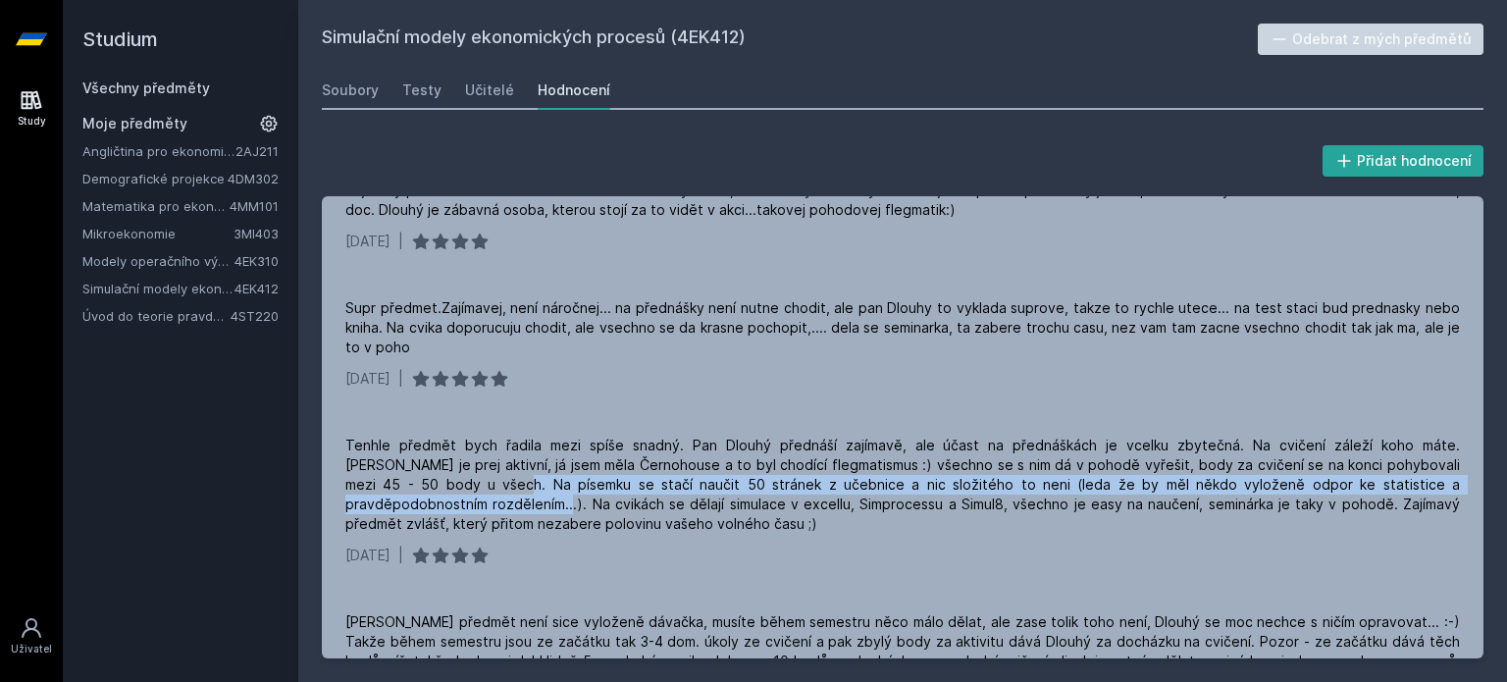
click at [380, 494] on div at bounding box center [380, 494] width 0 height 0
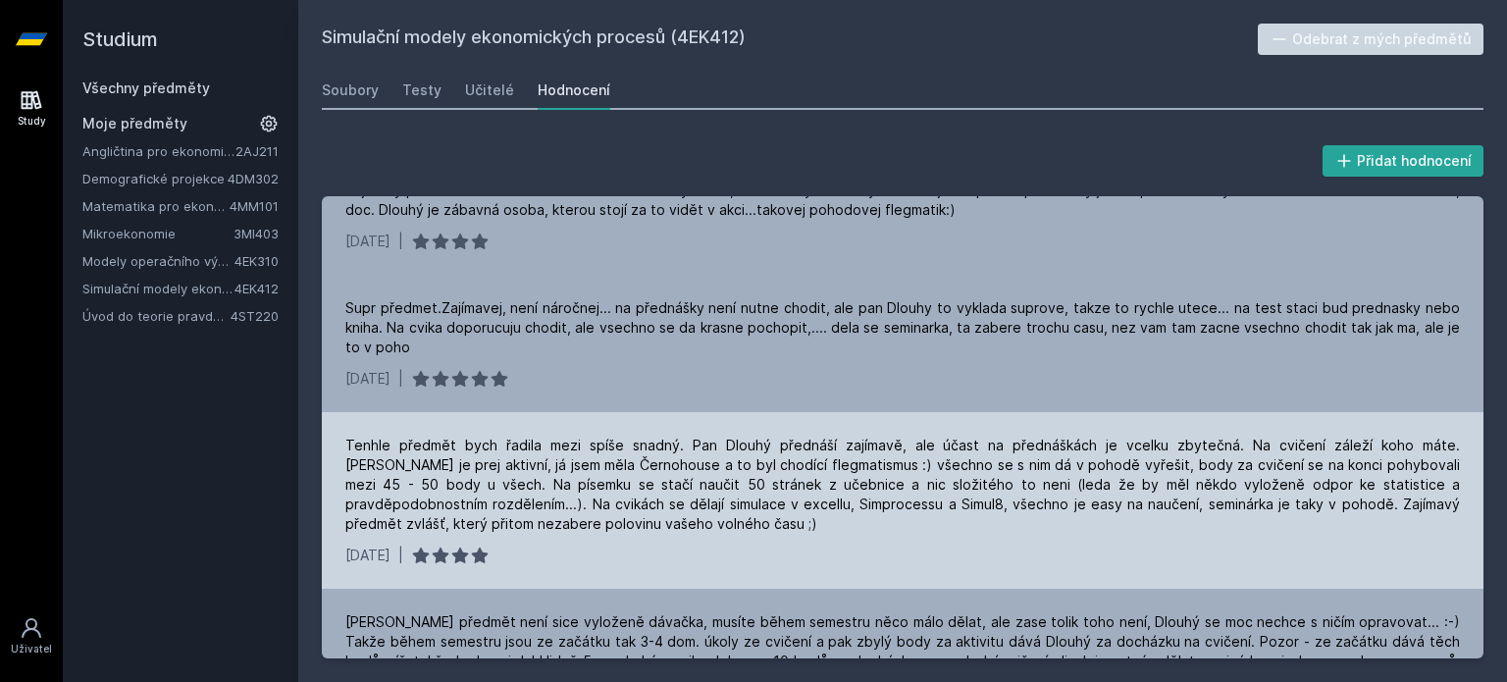
click at [607, 498] on div "Tenhle předmět bych řadila mezi spíše snadný. Pan Dlouhý přednáší zajímavě, ale…" at bounding box center [902, 485] width 1115 height 98
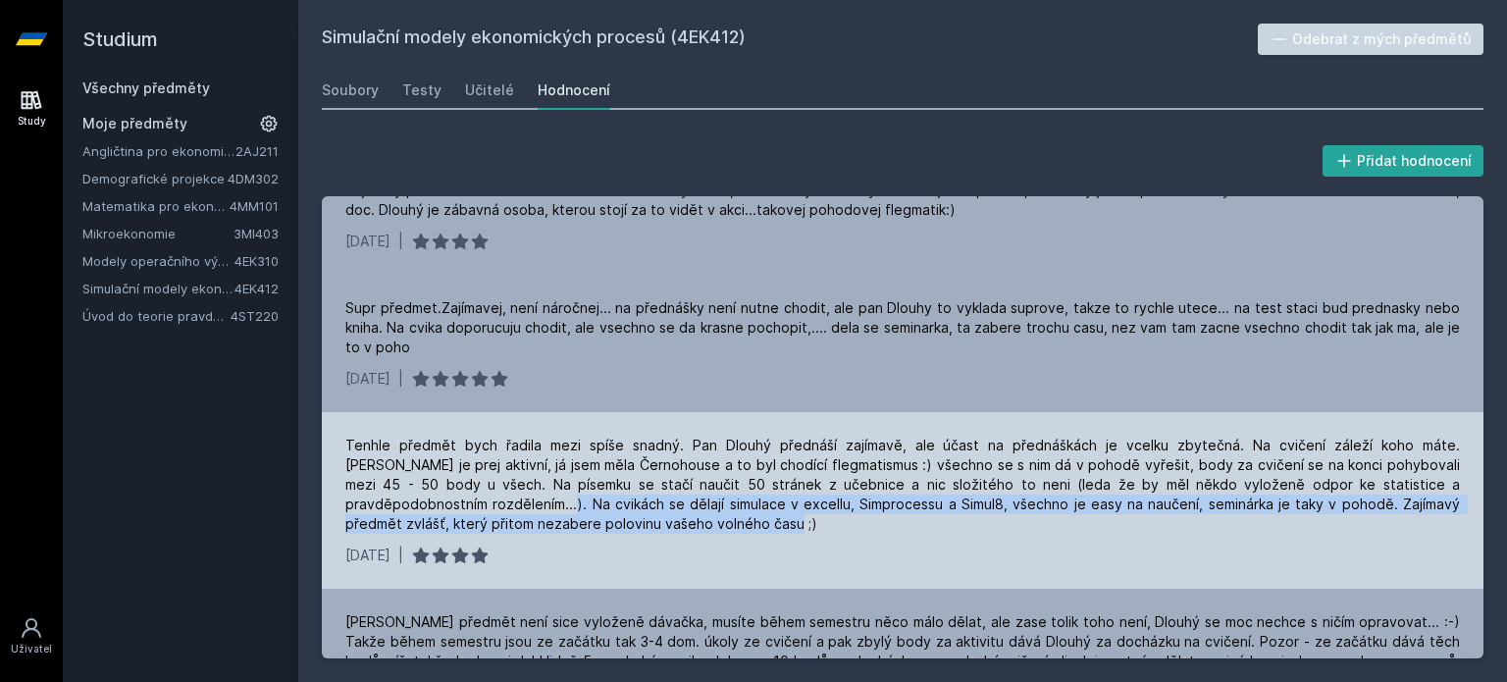
drag, startPoint x: 342, startPoint y: 498, endPoint x: 555, endPoint y: 517, distance: 213.9
click at [555, 517] on div "Tenhle předmět bych řadila mezi spíše snadný. Pan Dlouhý přednáší zajímavě, ale…" at bounding box center [903, 500] width 1162 height 177
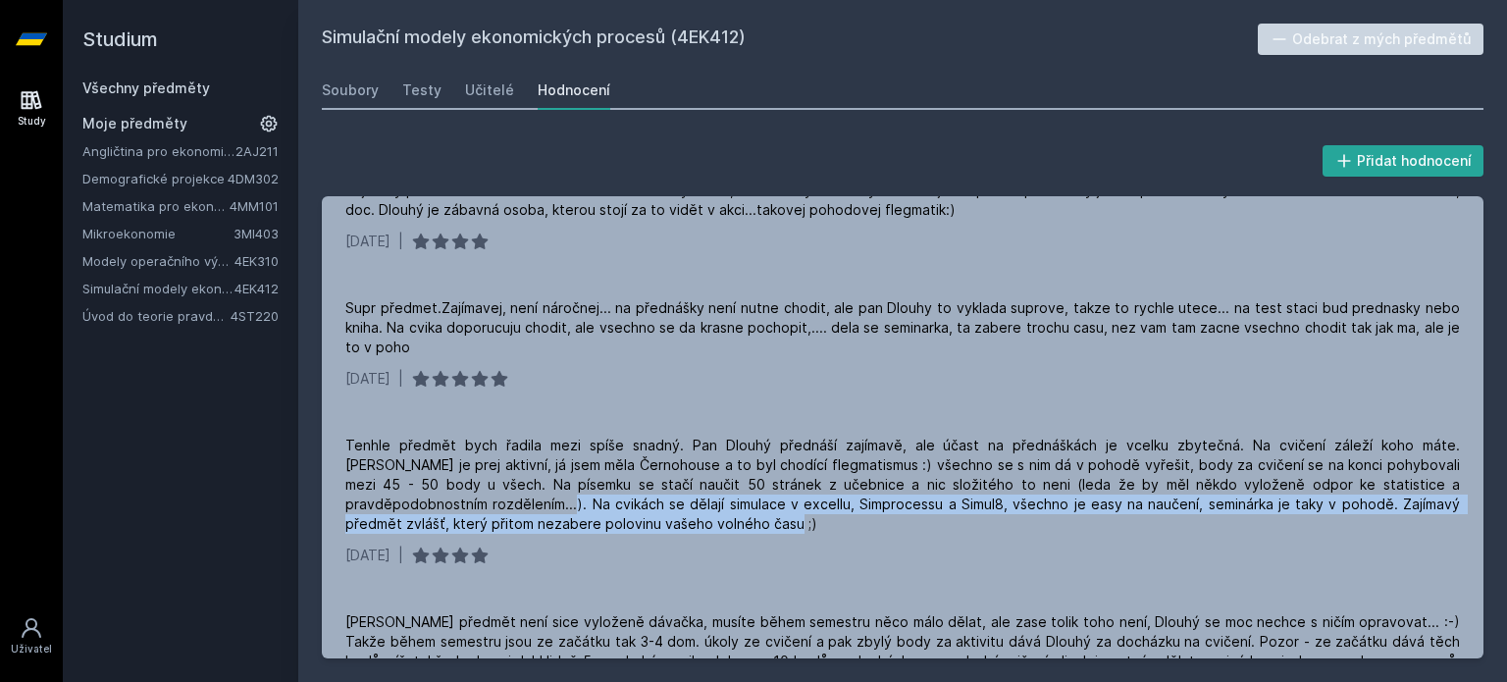
click at [542, 533] on div at bounding box center [542, 533] width 0 height 0
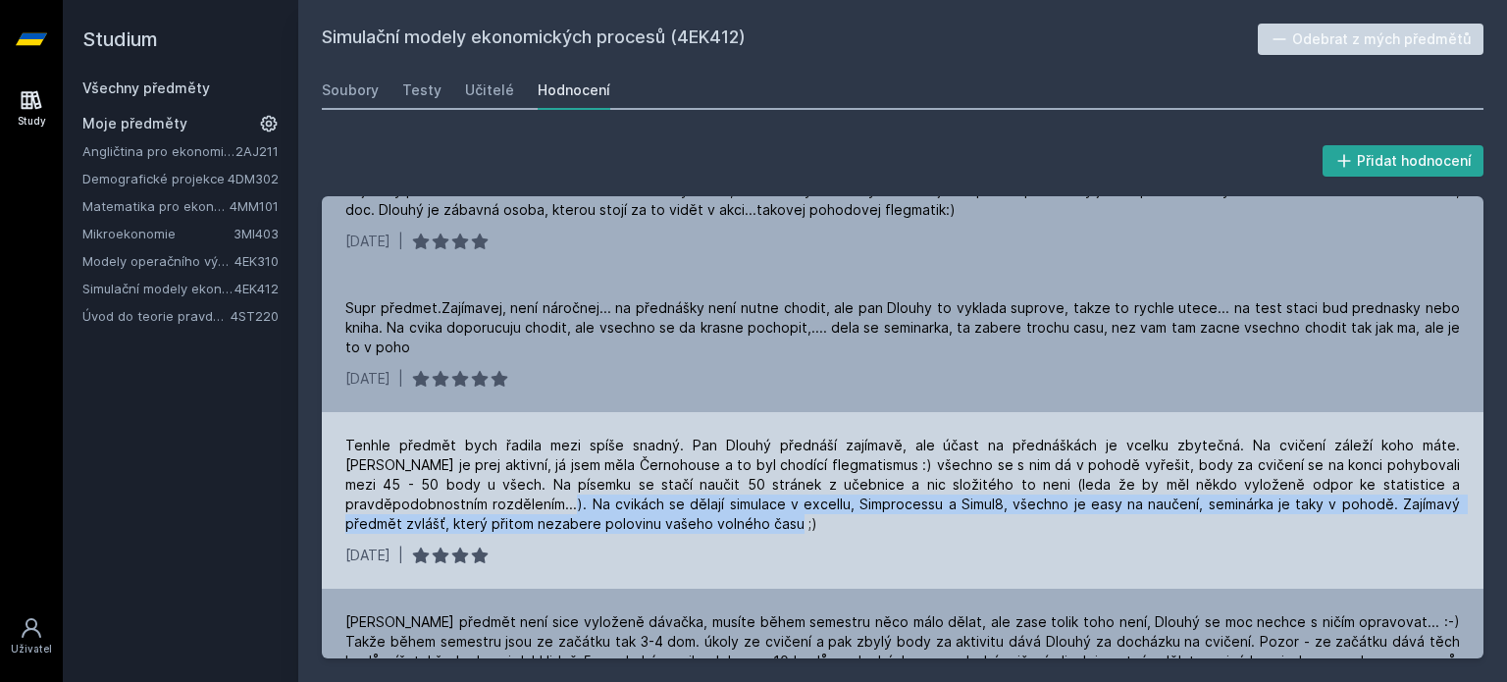
click at [577, 519] on div "Tenhle předmět bych řadila mezi spíše snadný. Pan Dlouhý přednáší zajímavě, ale…" at bounding box center [902, 485] width 1115 height 98
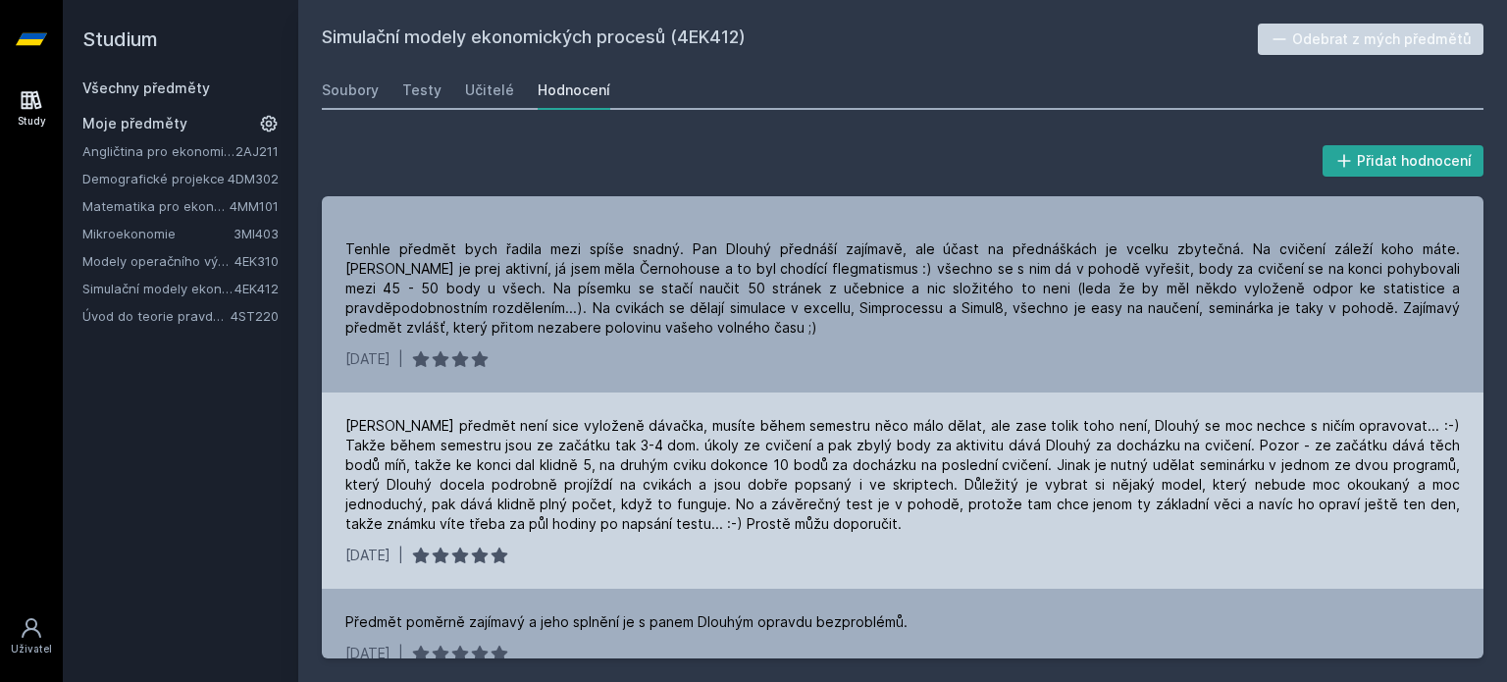
scroll to position [785, 0]
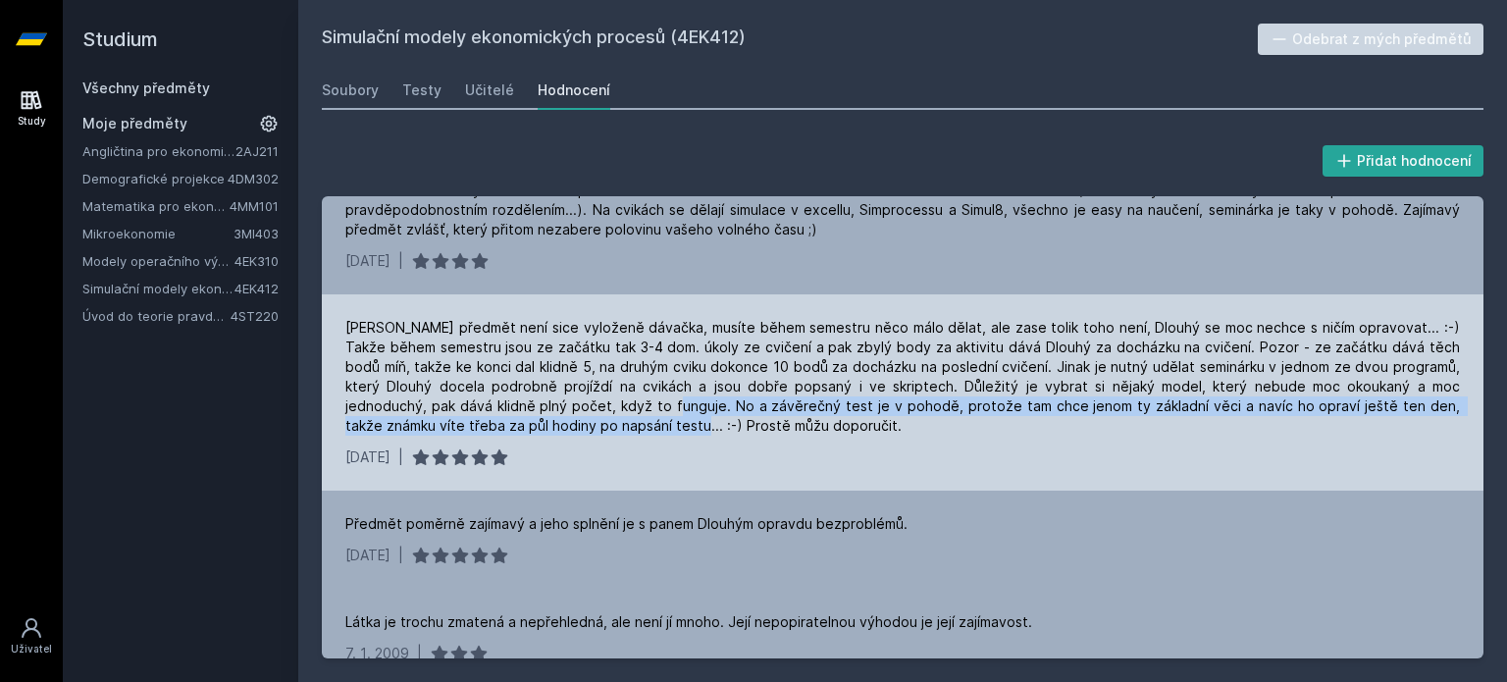
drag, startPoint x: 572, startPoint y: 412, endPoint x: 554, endPoint y: 423, distance: 21.5
click at [554, 423] on div "Tenhle předmět není sice vyloženě dávačka, musíte během semestru něco málo děla…" at bounding box center [902, 377] width 1115 height 118
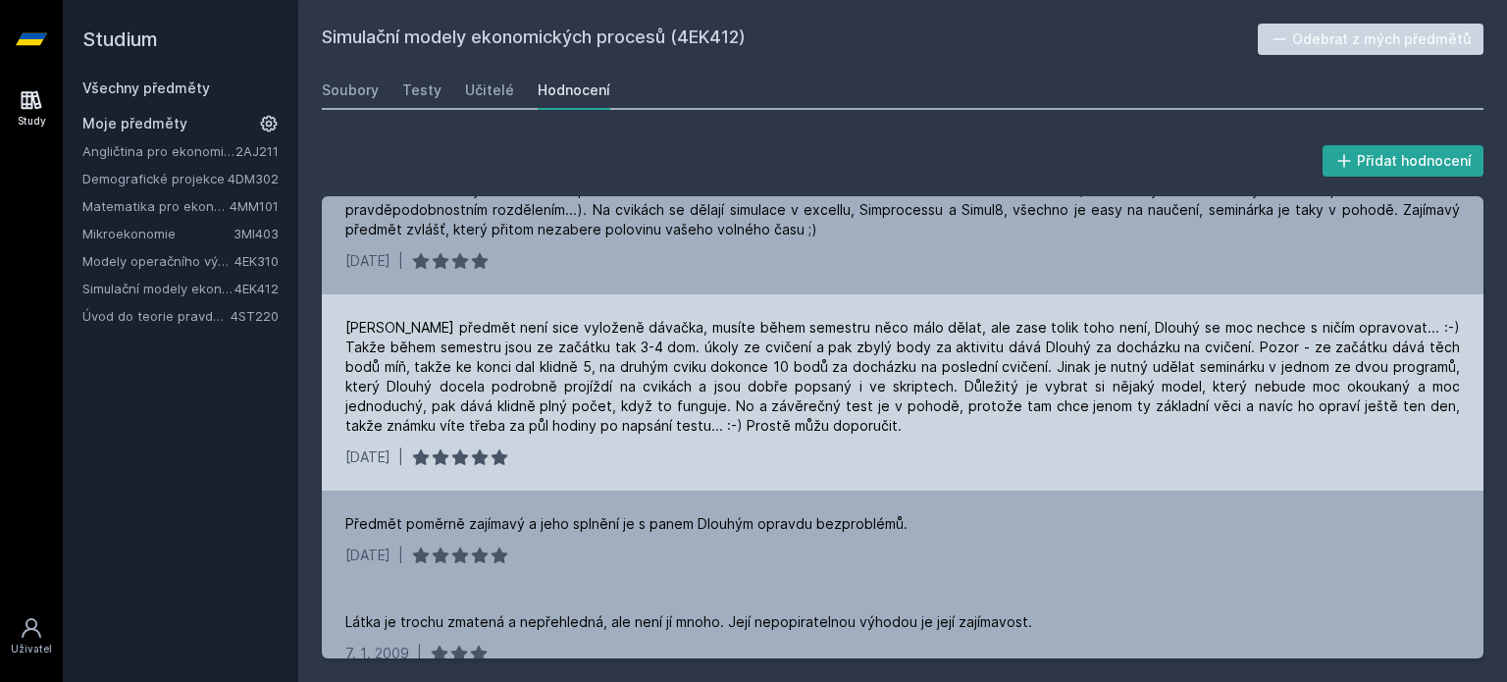
click at [553, 466] on div "Tenhle předmět není sice vyloženě dávačka, musíte během semestru něco málo děla…" at bounding box center [903, 392] width 1162 height 196
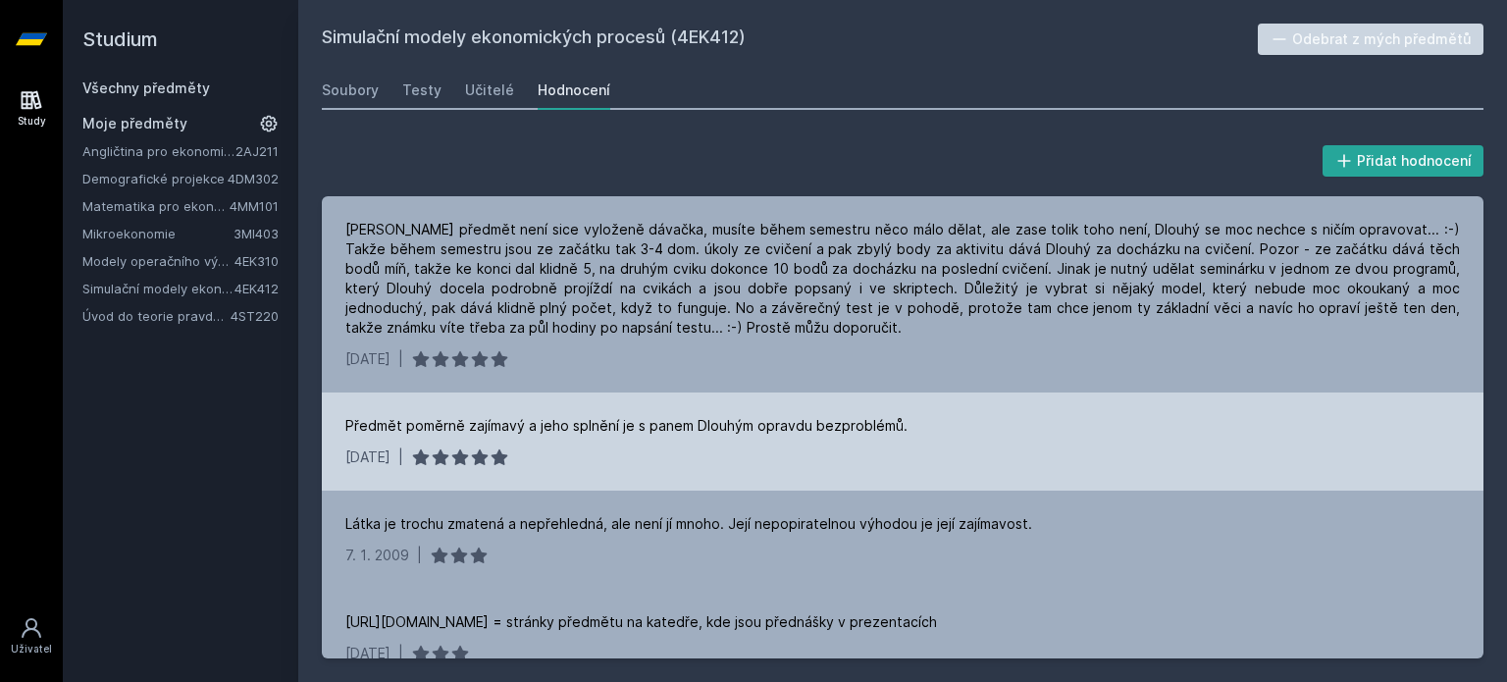
click at [666, 453] on div "20. 1. 2010 |" at bounding box center [902, 458] width 1115 height 20
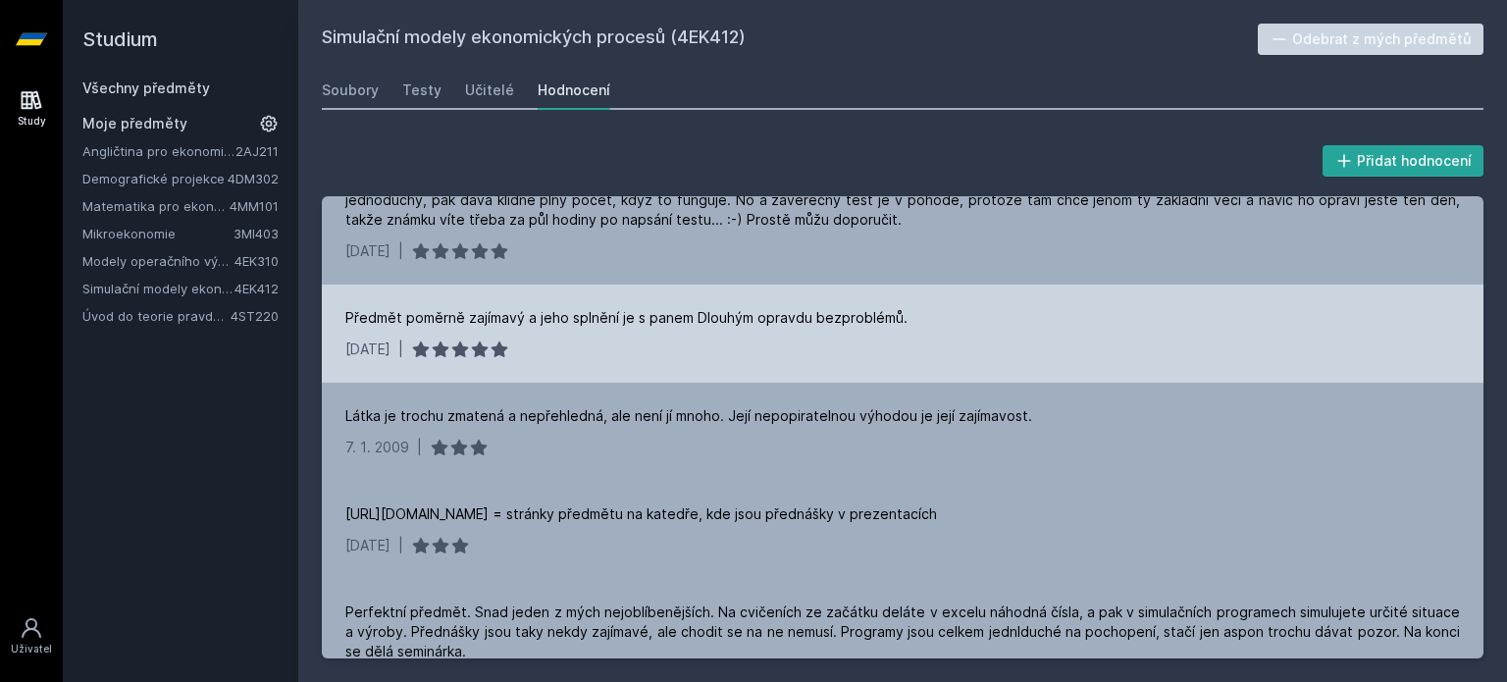
scroll to position [1048, 0]
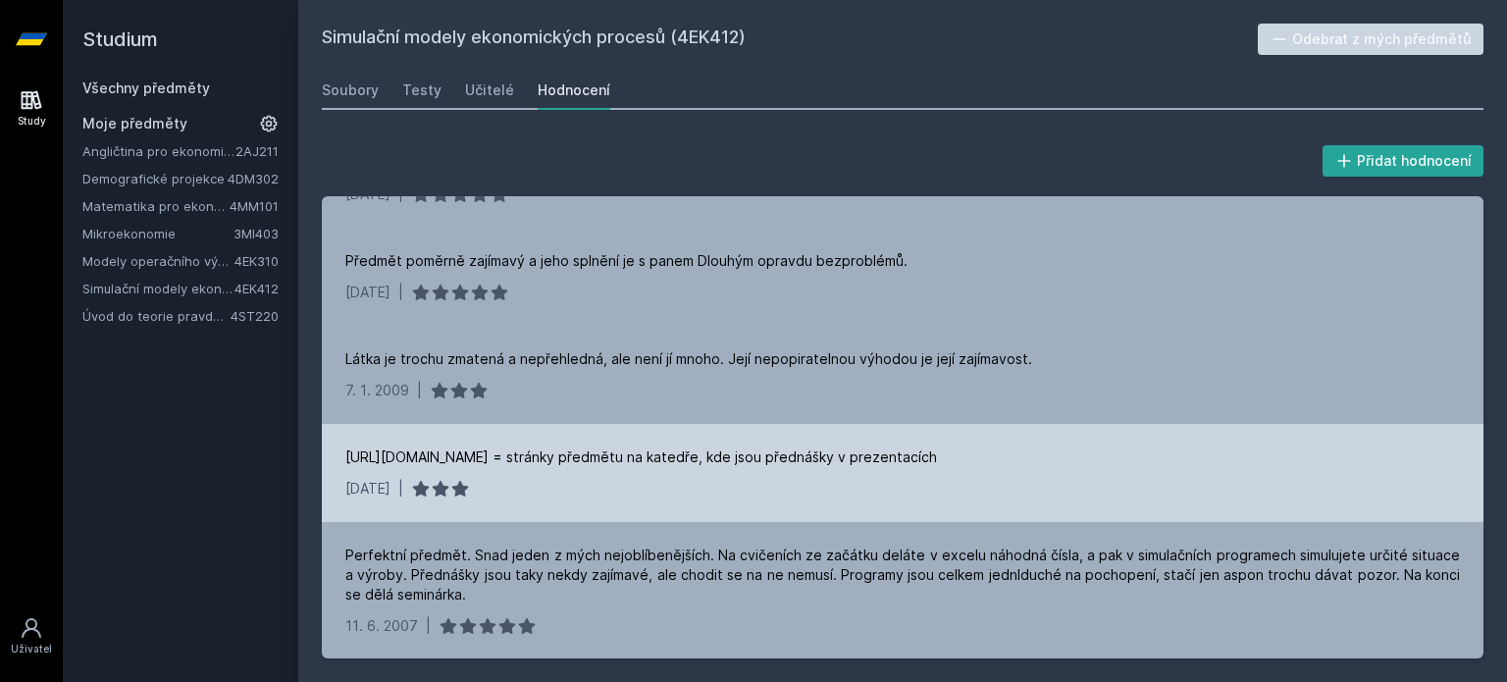
click at [737, 448] on div "http://nb.vse.cz/keko/simulace/ = stránky předmětu na katedře, kde jsou přednáš…" at bounding box center [641, 458] width 592 height 20
click at [720, 509] on div "http://nb.vse.cz/keko/simulace/ = stránky předmětu na katedře, kde jsou přednáš…" at bounding box center [903, 473] width 1162 height 98
